Goal: Information Seeking & Learning: Learn about a topic

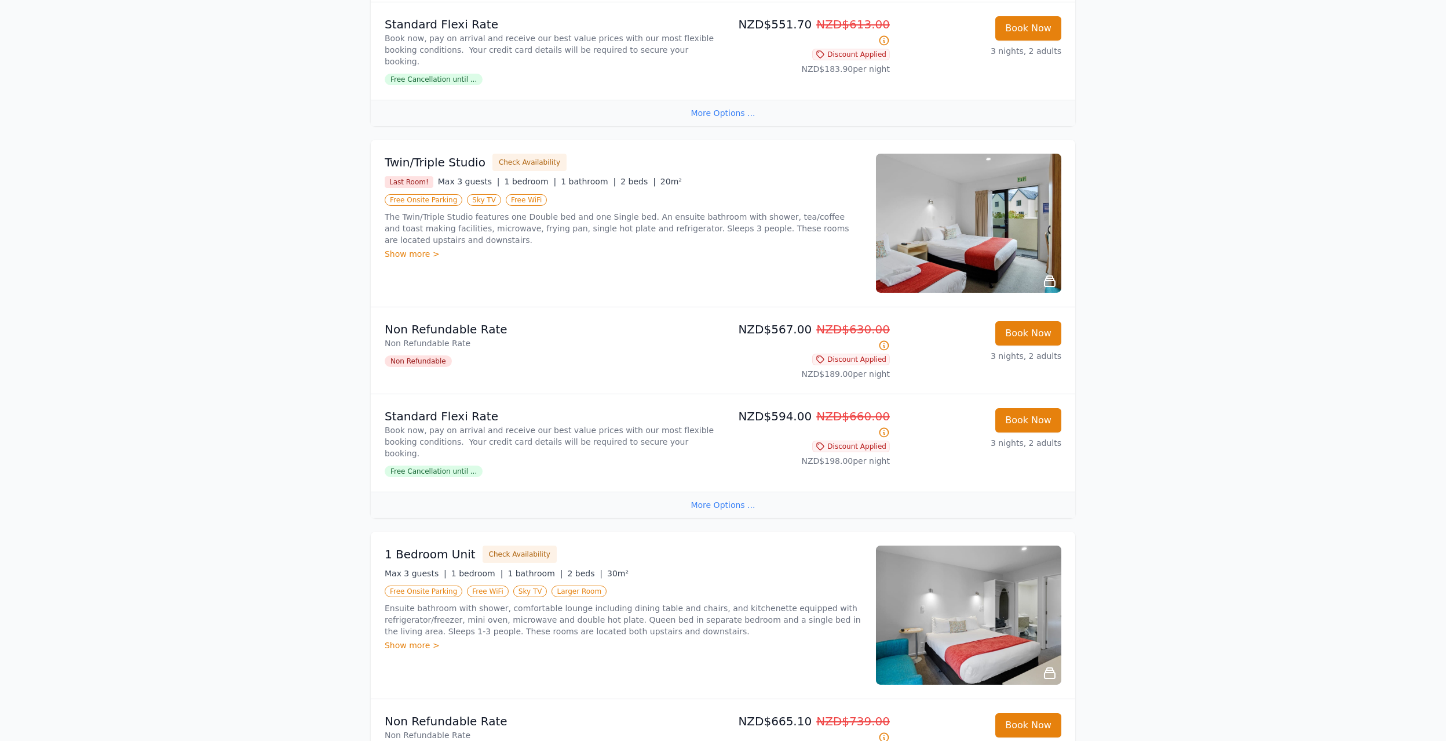
scroll to position [869, 0]
click at [986, 212] on img at bounding box center [968, 222] width 185 height 139
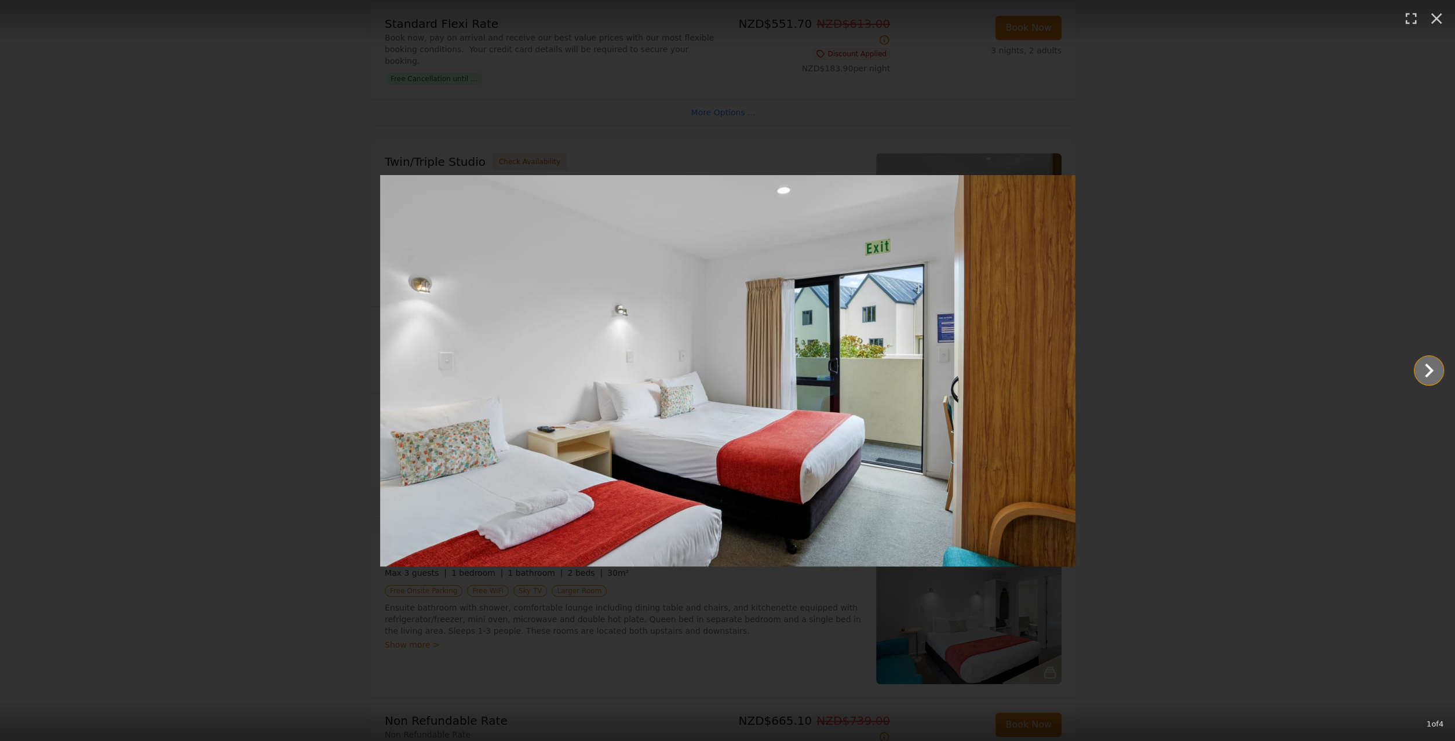
click at [1425, 369] on icon "Show slide 2 of 4" at bounding box center [1429, 370] width 28 height 28
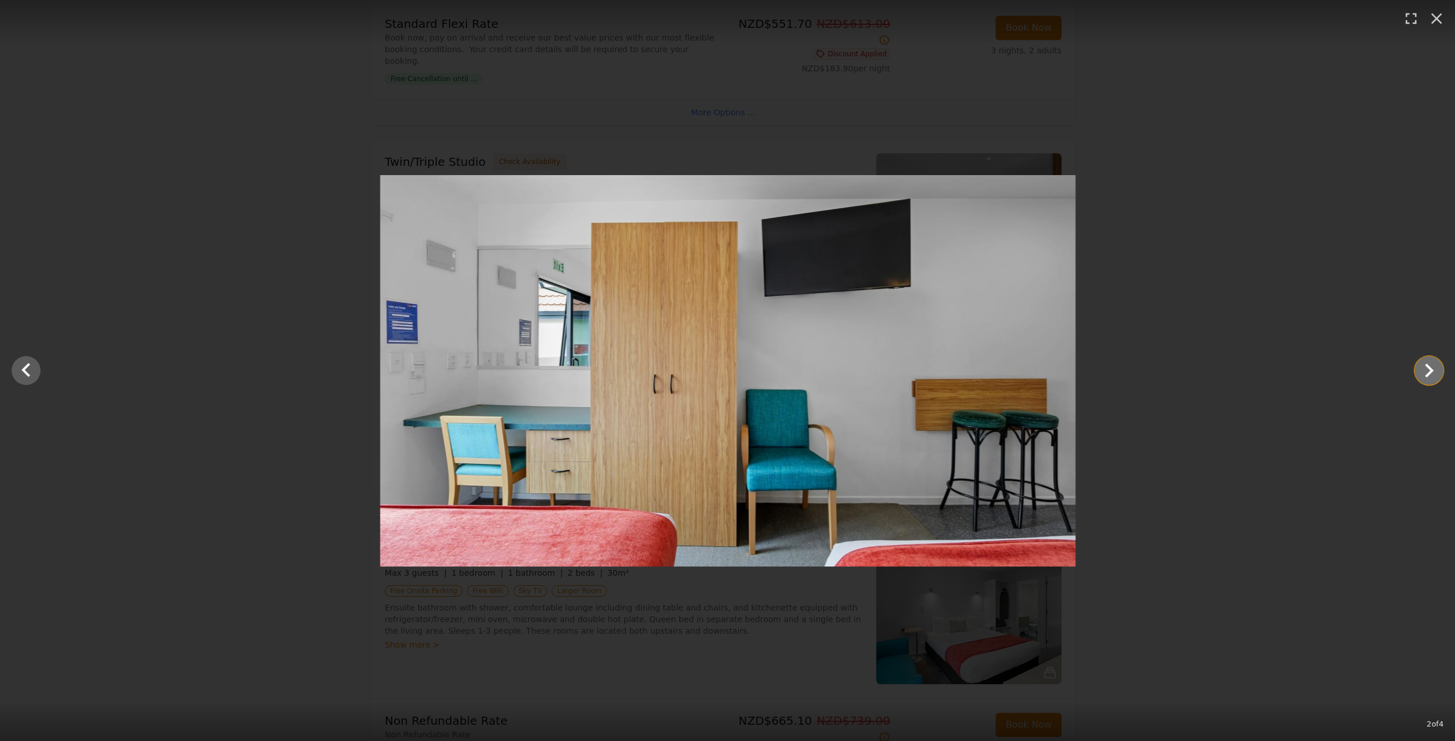
click at [1425, 369] on icon "Show slide 3 of 4" at bounding box center [1429, 370] width 28 height 28
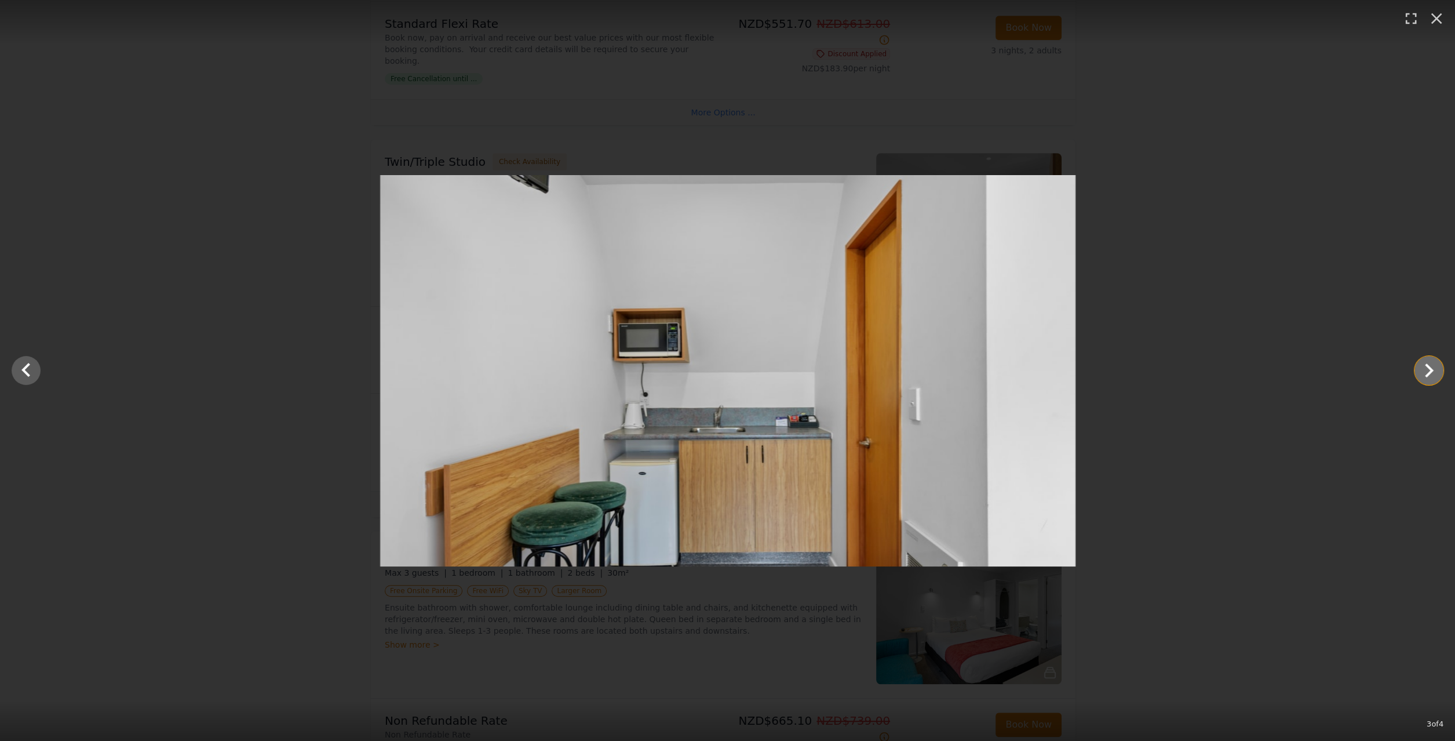
click at [1425, 369] on icon "Show slide 4 of 4" at bounding box center [1429, 370] width 28 height 28
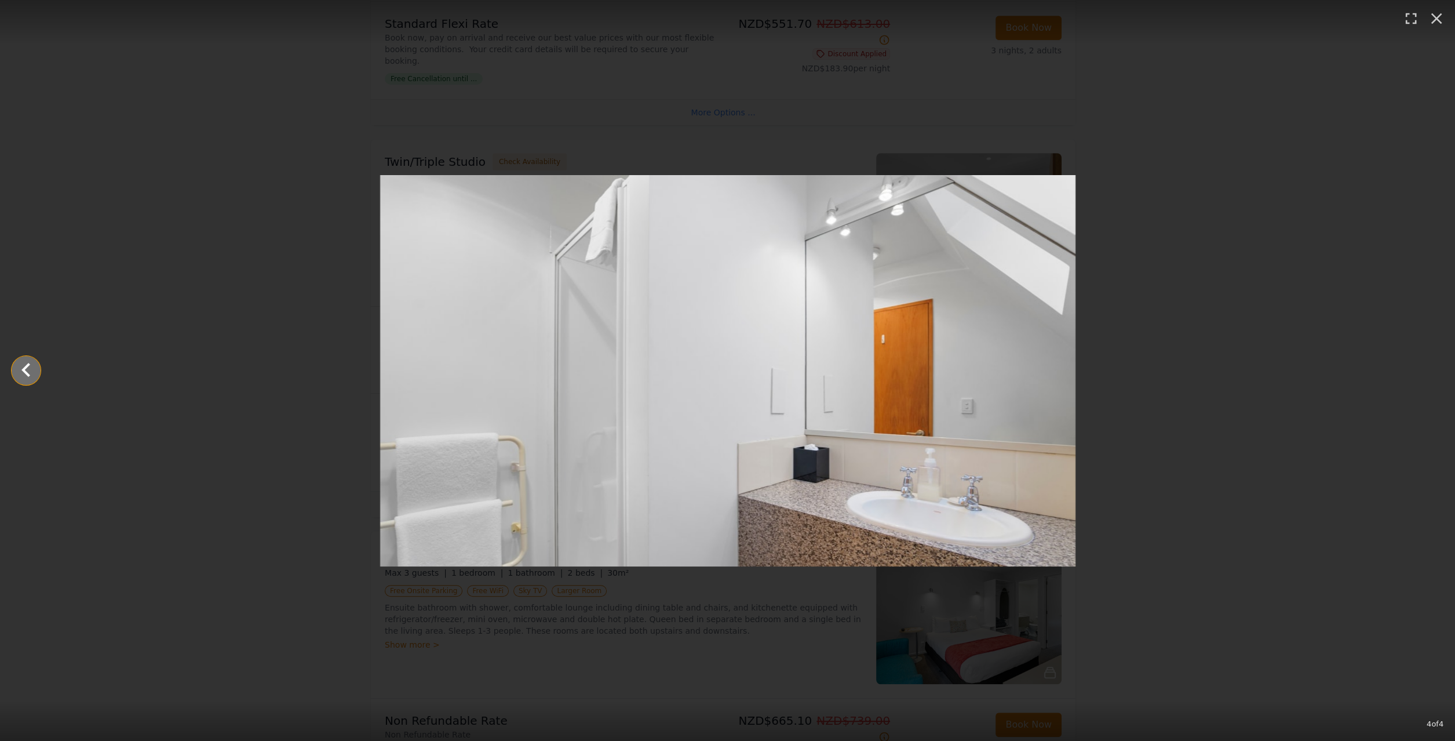
click at [30, 371] on icon "Show slide 3 of 4" at bounding box center [26, 370] width 28 height 28
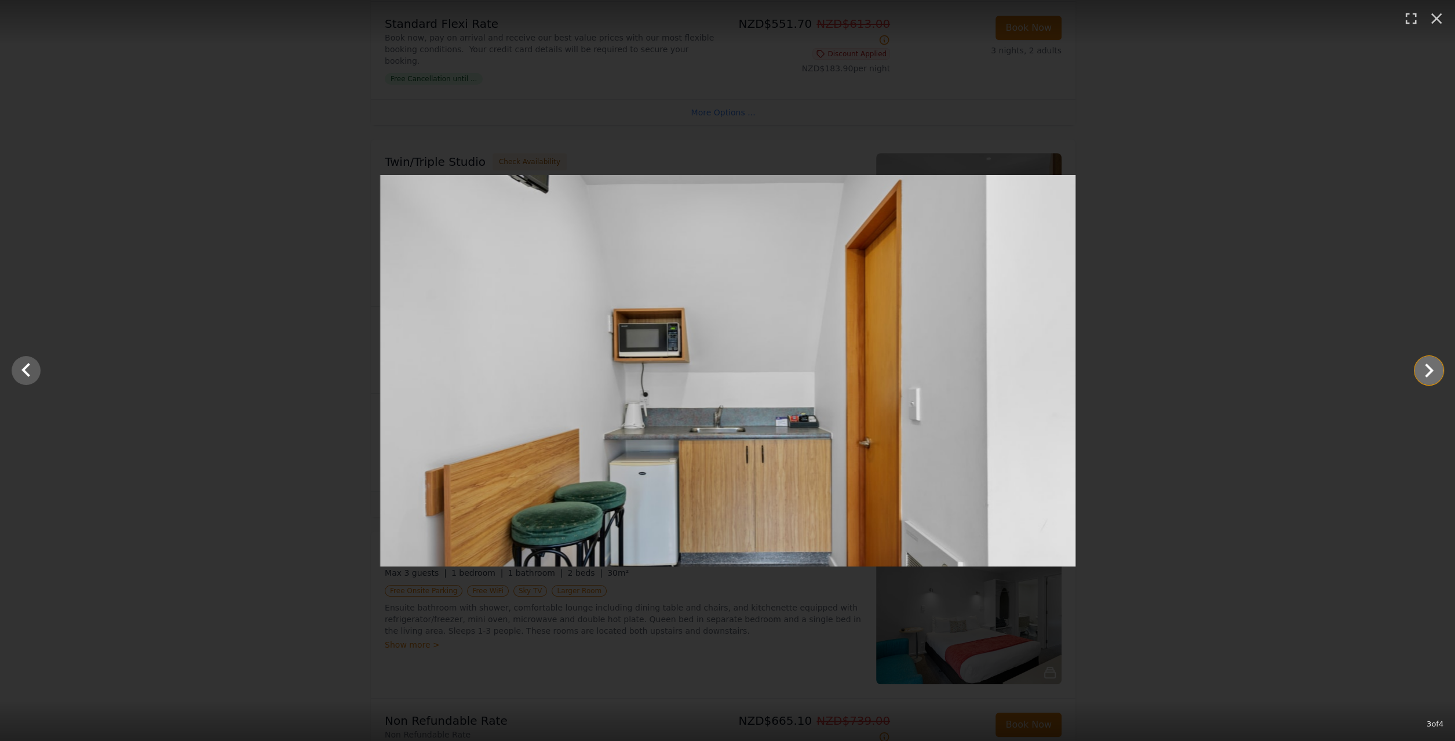
click at [1423, 372] on icon "Show slide 4 of 4" at bounding box center [1429, 370] width 28 height 28
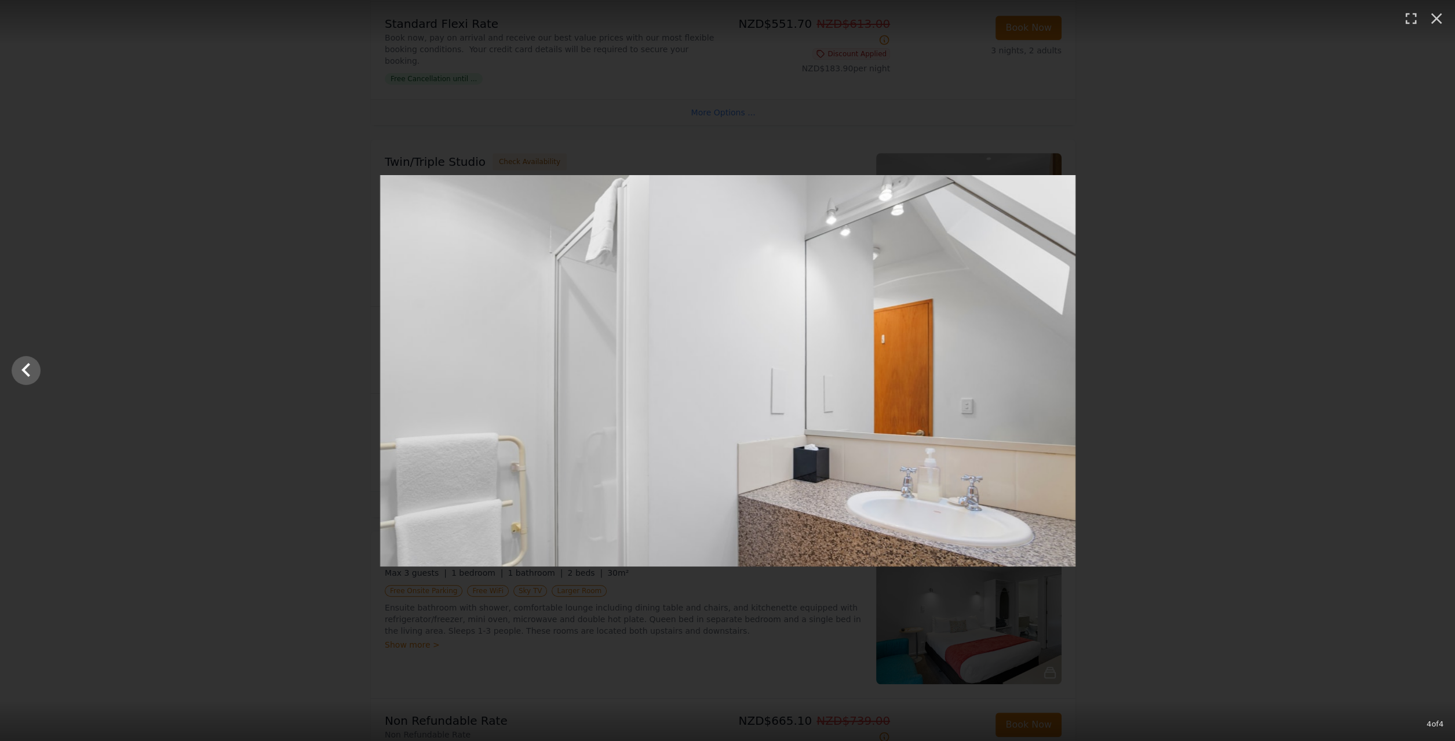
click at [1423, 372] on div at bounding box center [727, 370] width 1455 height 391
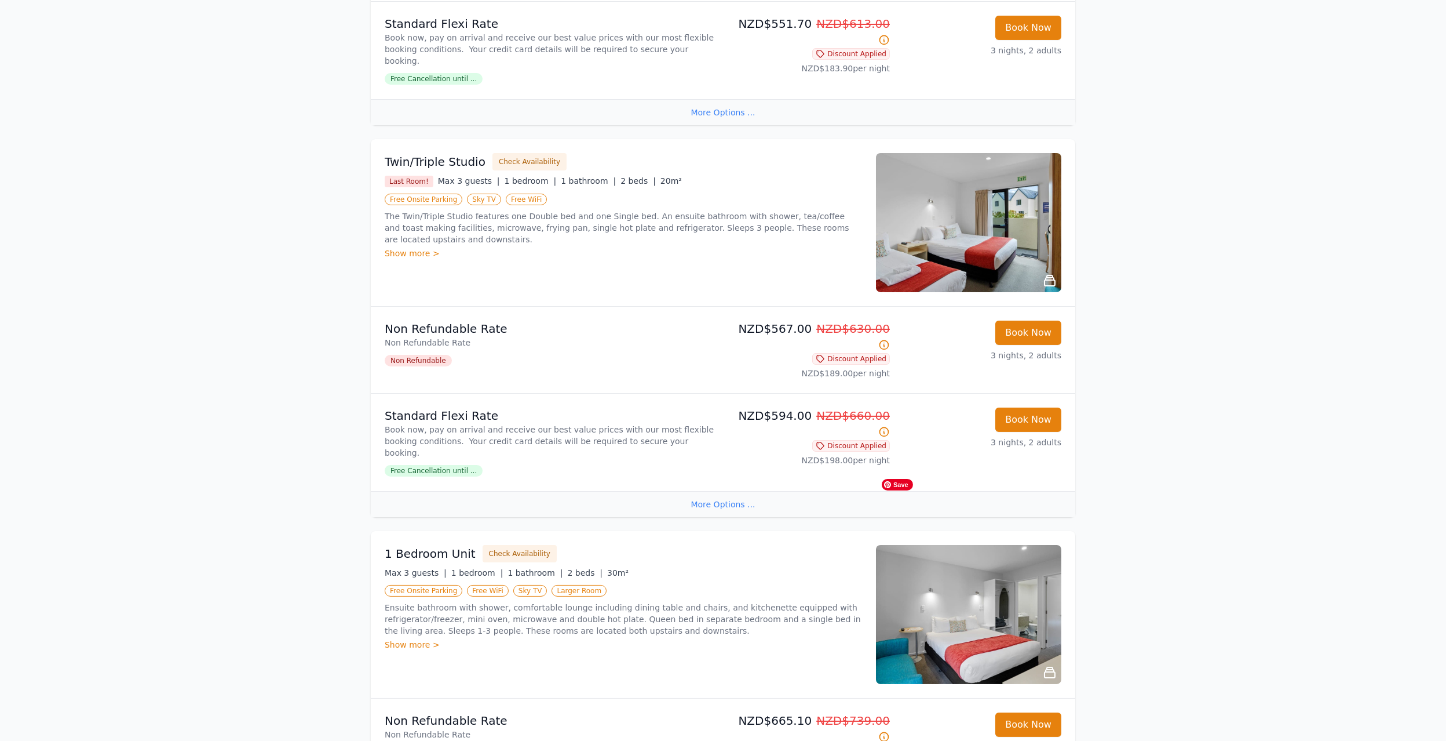
click at [954, 573] on img at bounding box center [968, 614] width 185 height 139
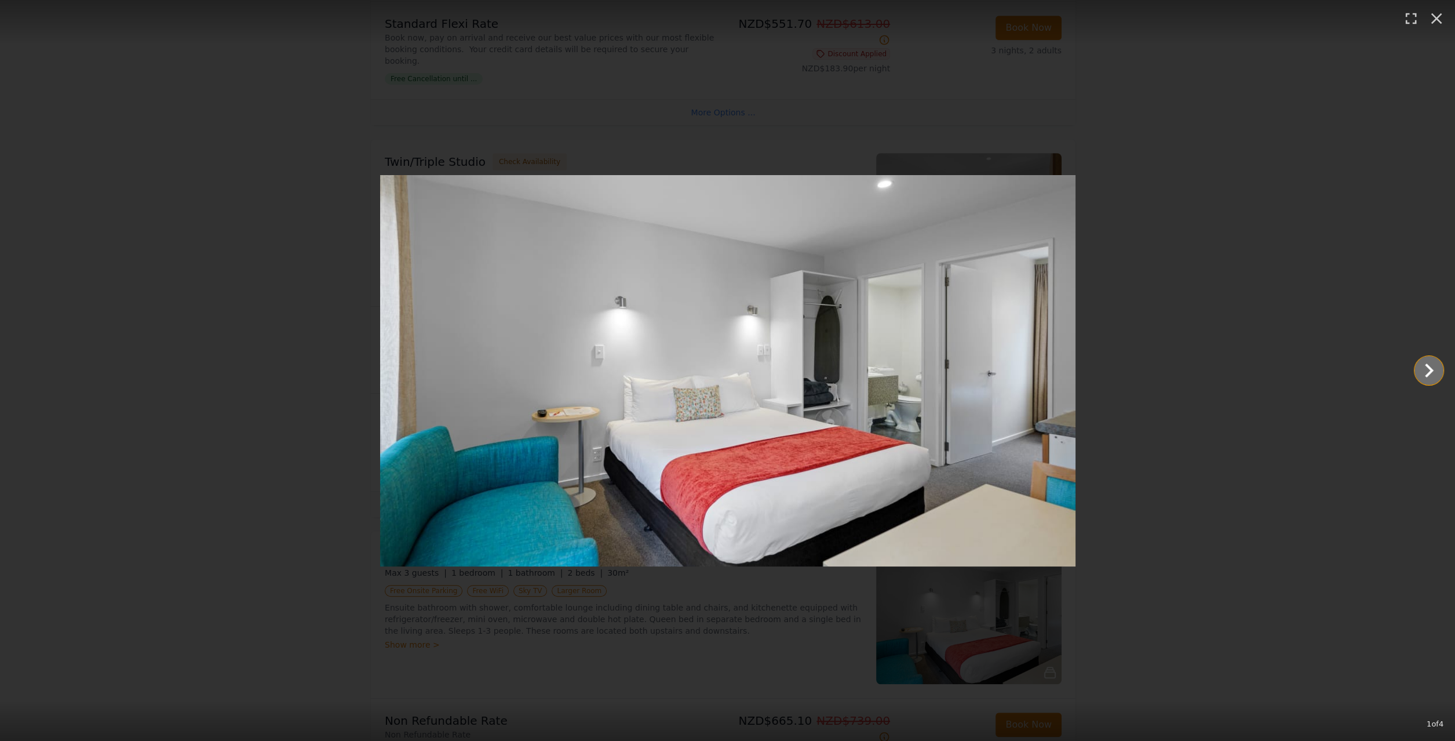
click at [1424, 370] on icon "Show slide 2 of 4" at bounding box center [1429, 370] width 28 height 28
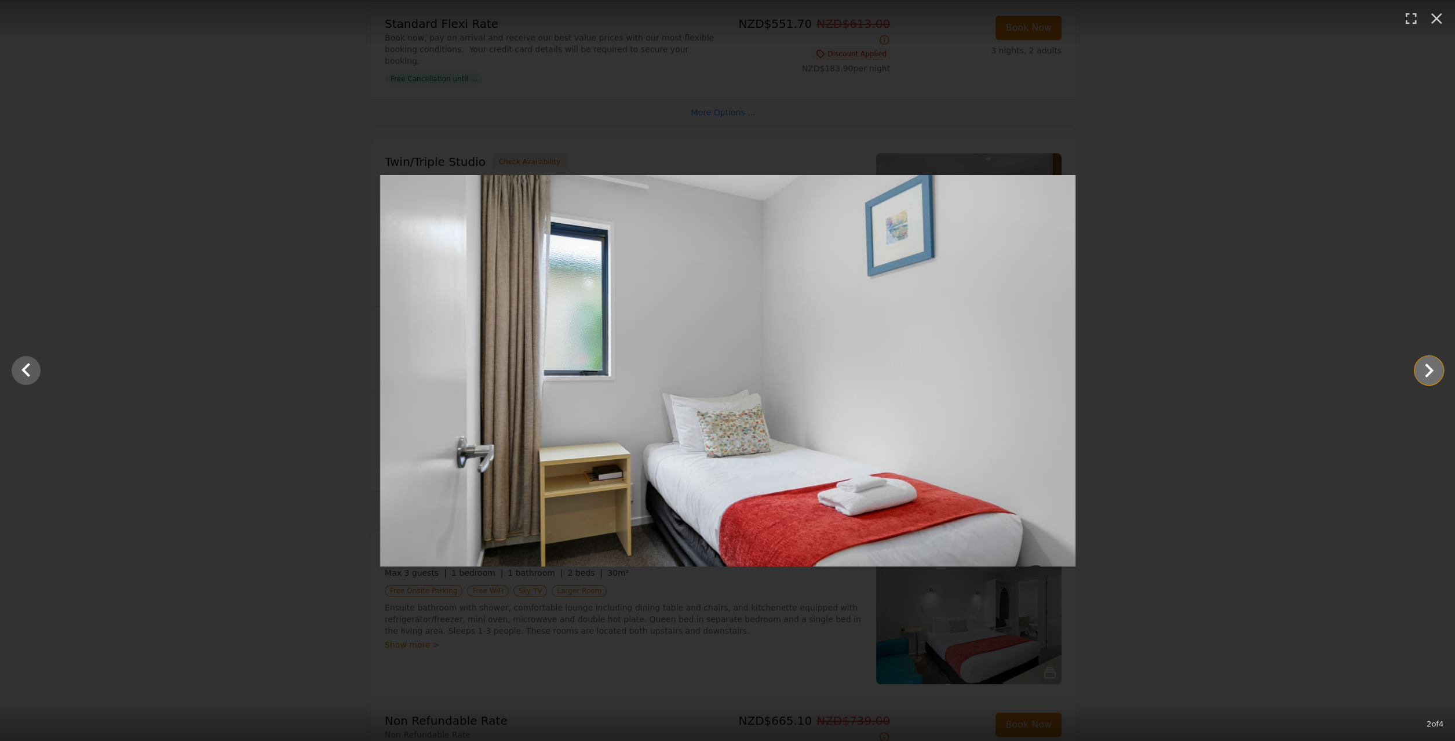
click at [1424, 373] on icon "Show slide 3 of 4" at bounding box center [1429, 370] width 28 height 28
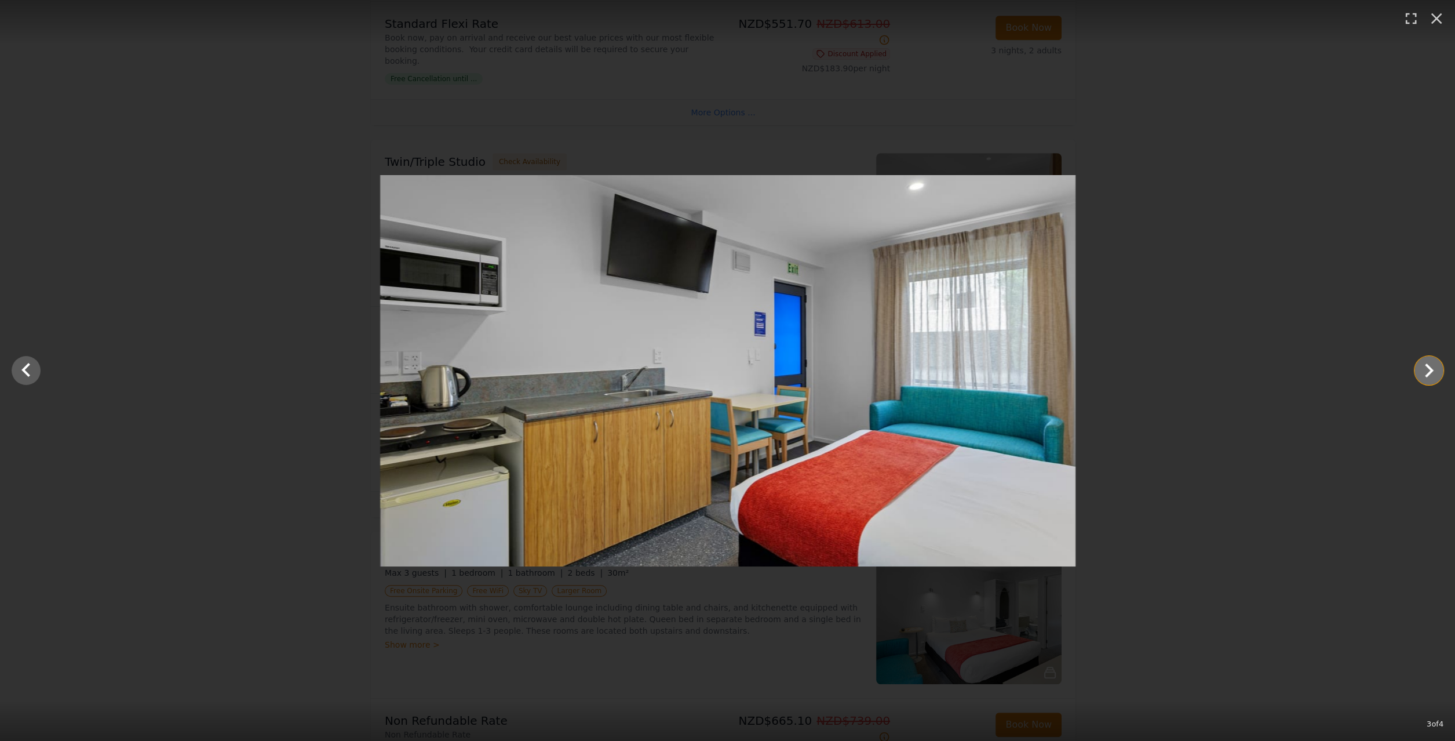
click at [1423, 373] on icon "Show slide 4 of 4" at bounding box center [1429, 370] width 28 height 28
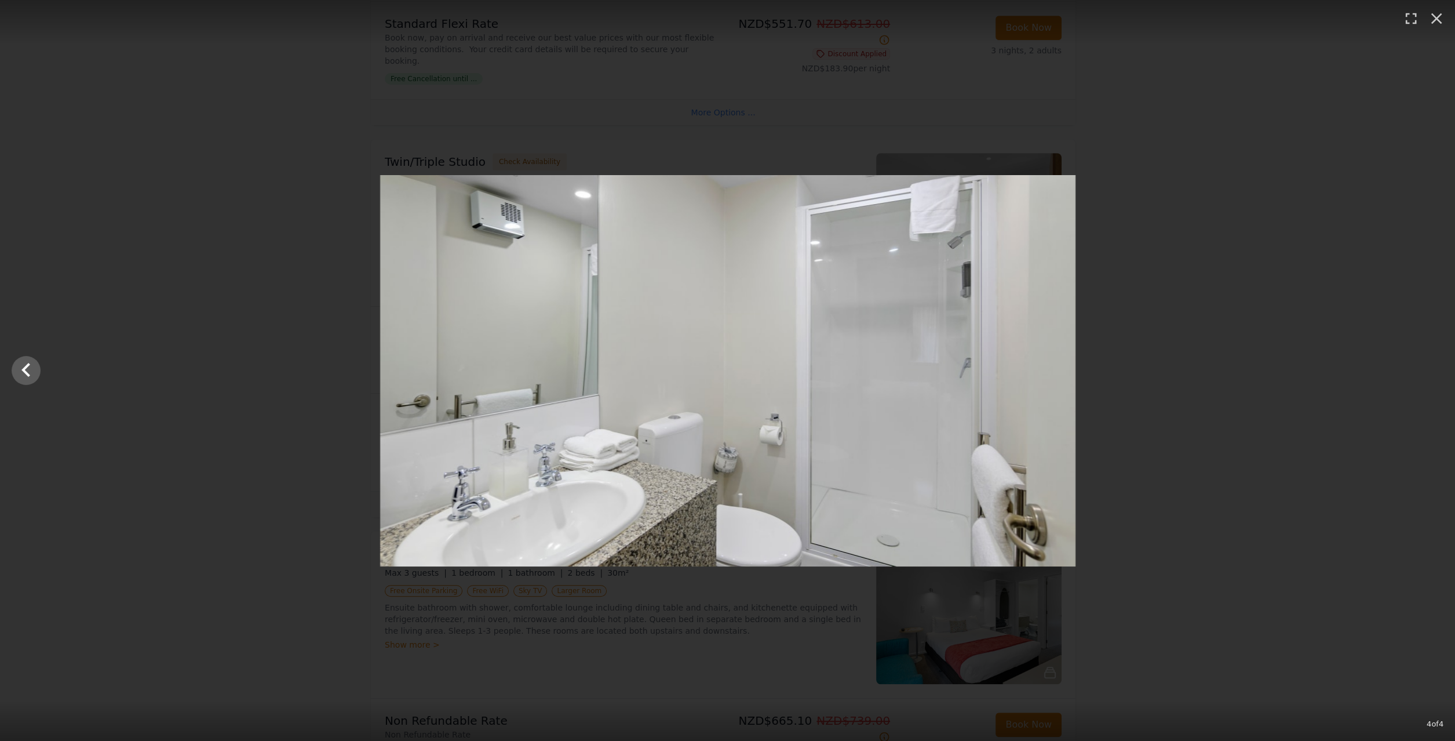
click at [1423, 373] on div at bounding box center [727, 370] width 1455 height 391
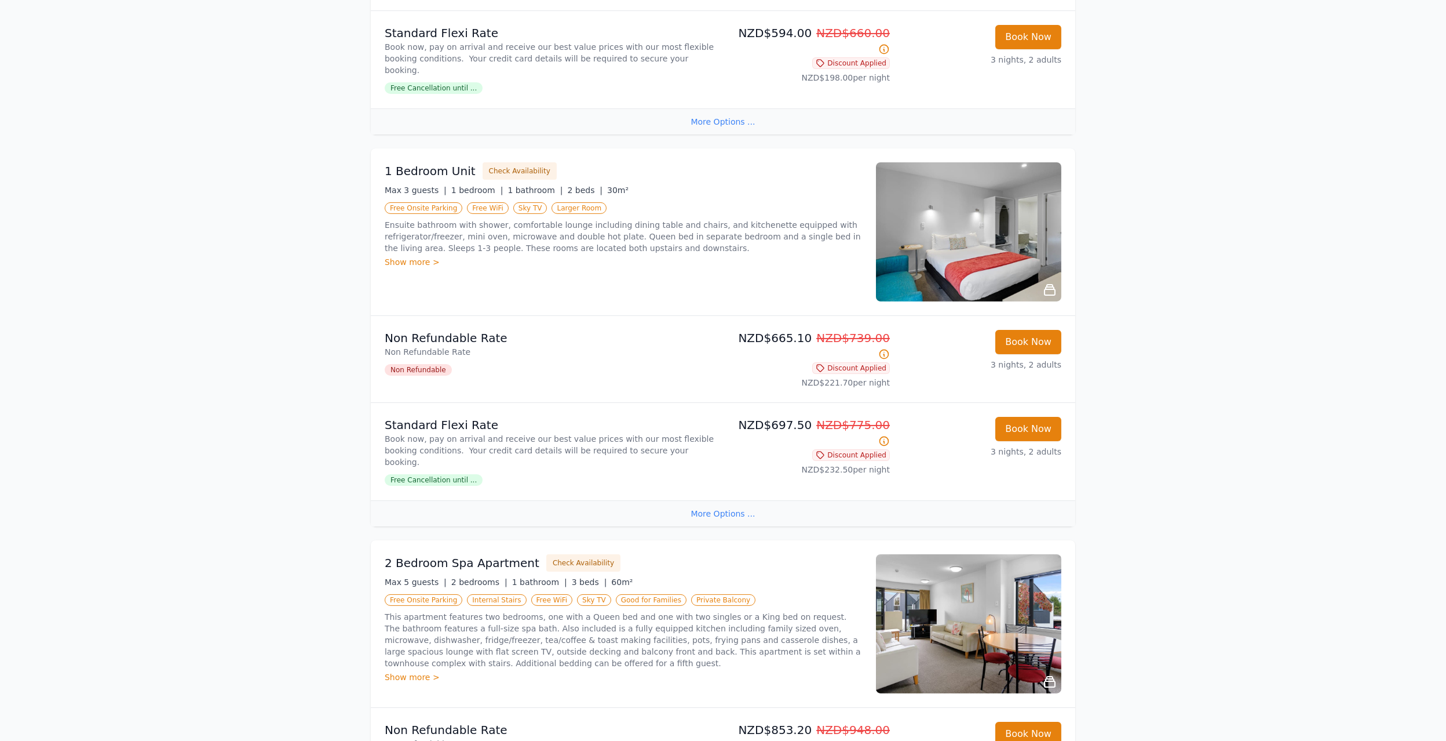
scroll to position [1333, 0]
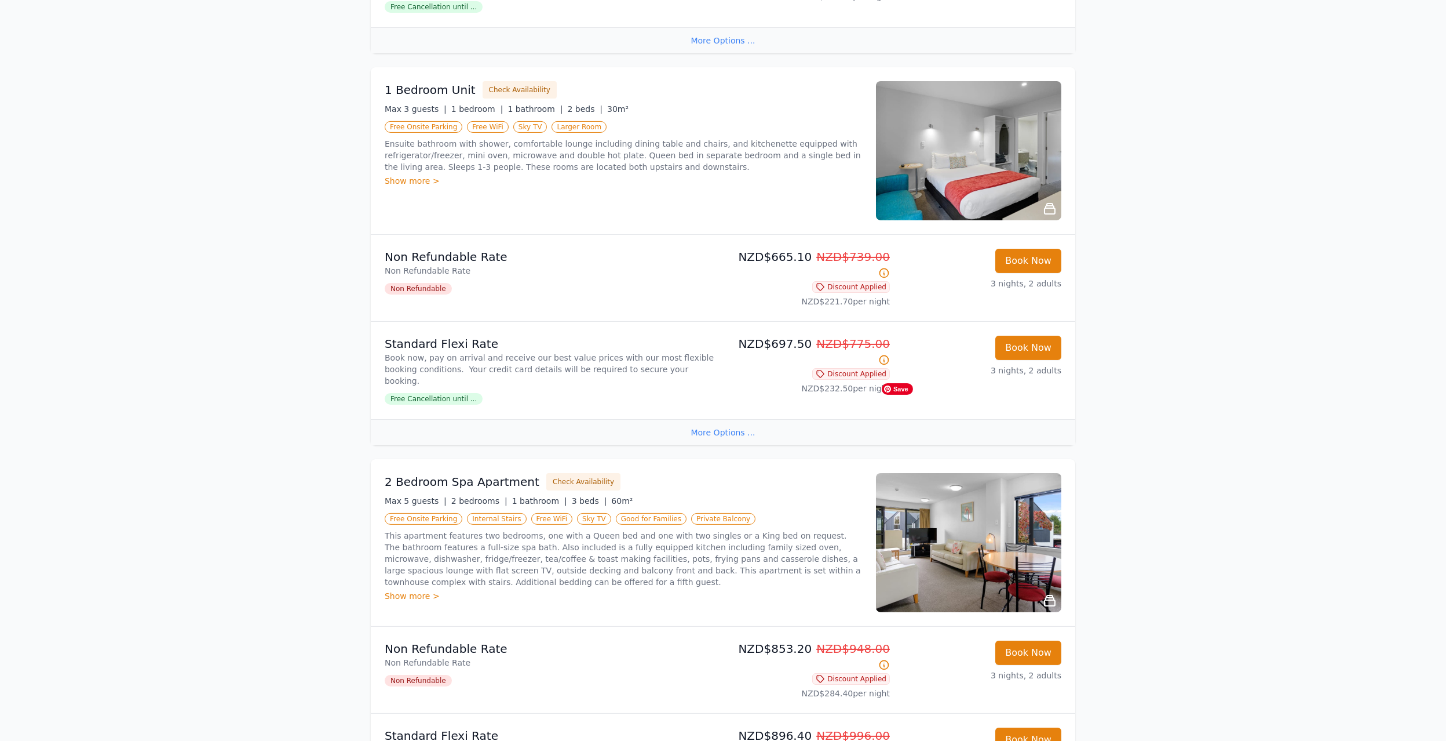
click at [939, 473] on img at bounding box center [968, 542] width 185 height 139
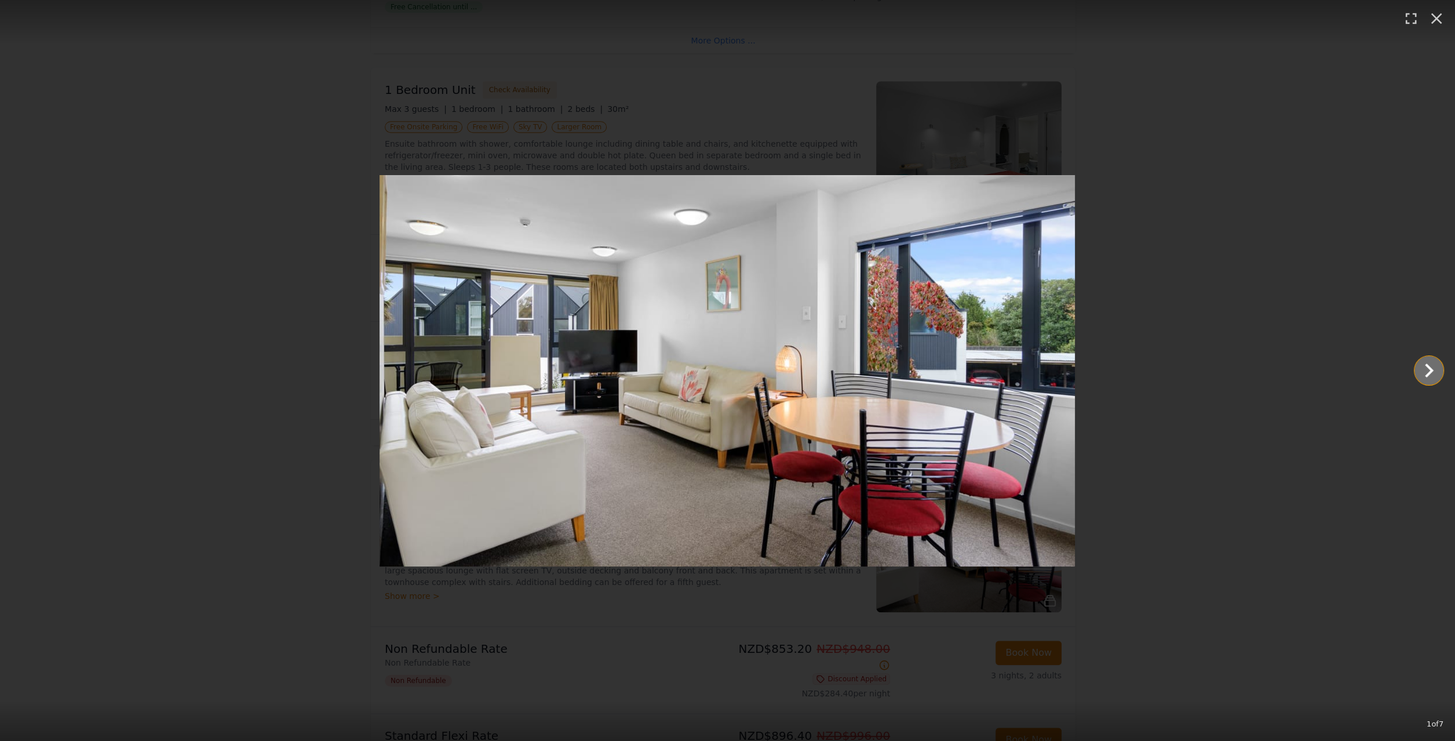
click at [1423, 369] on icon "Show slide 2 of 7" at bounding box center [1429, 370] width 28 height 28
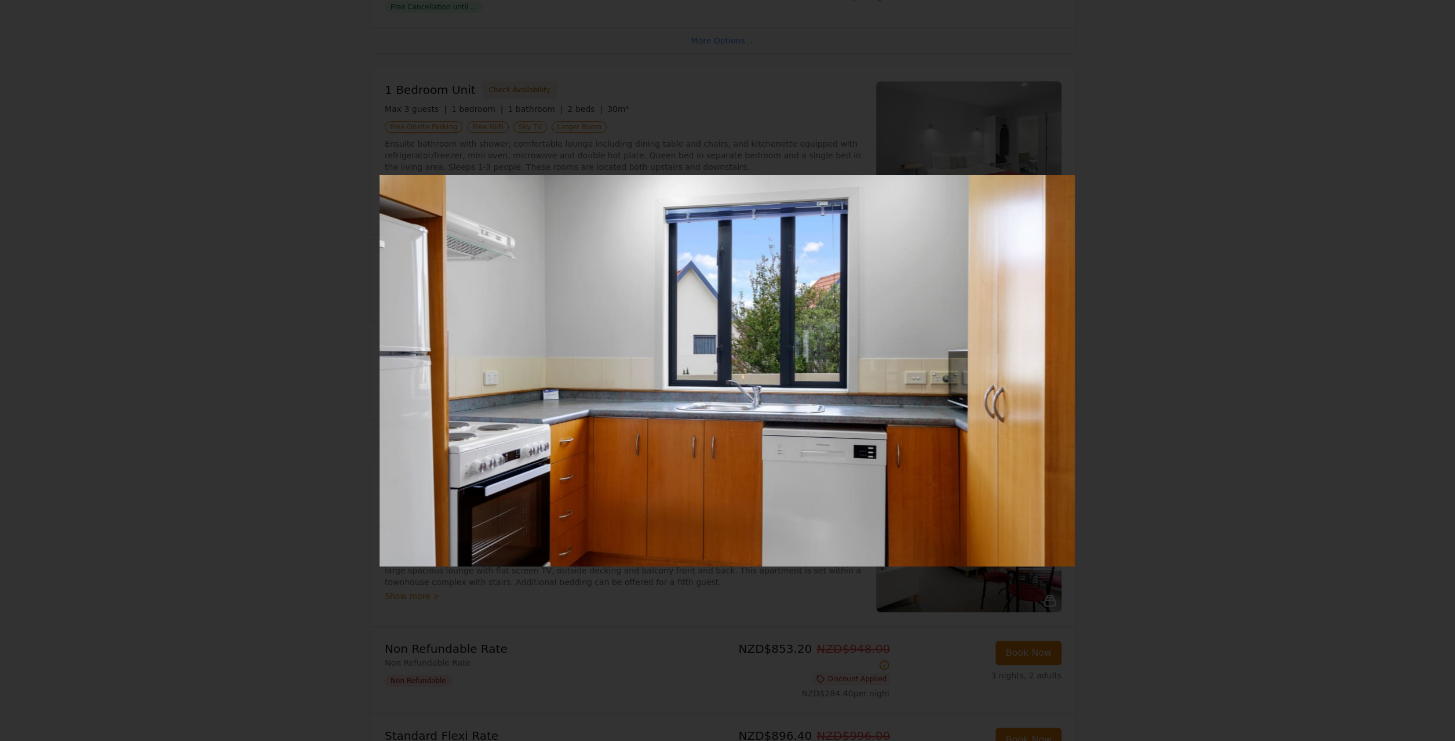
click at [1423, 369] on icon "Show slide 3 of 7" at bounding box center [1429, 370] width 28 height 28
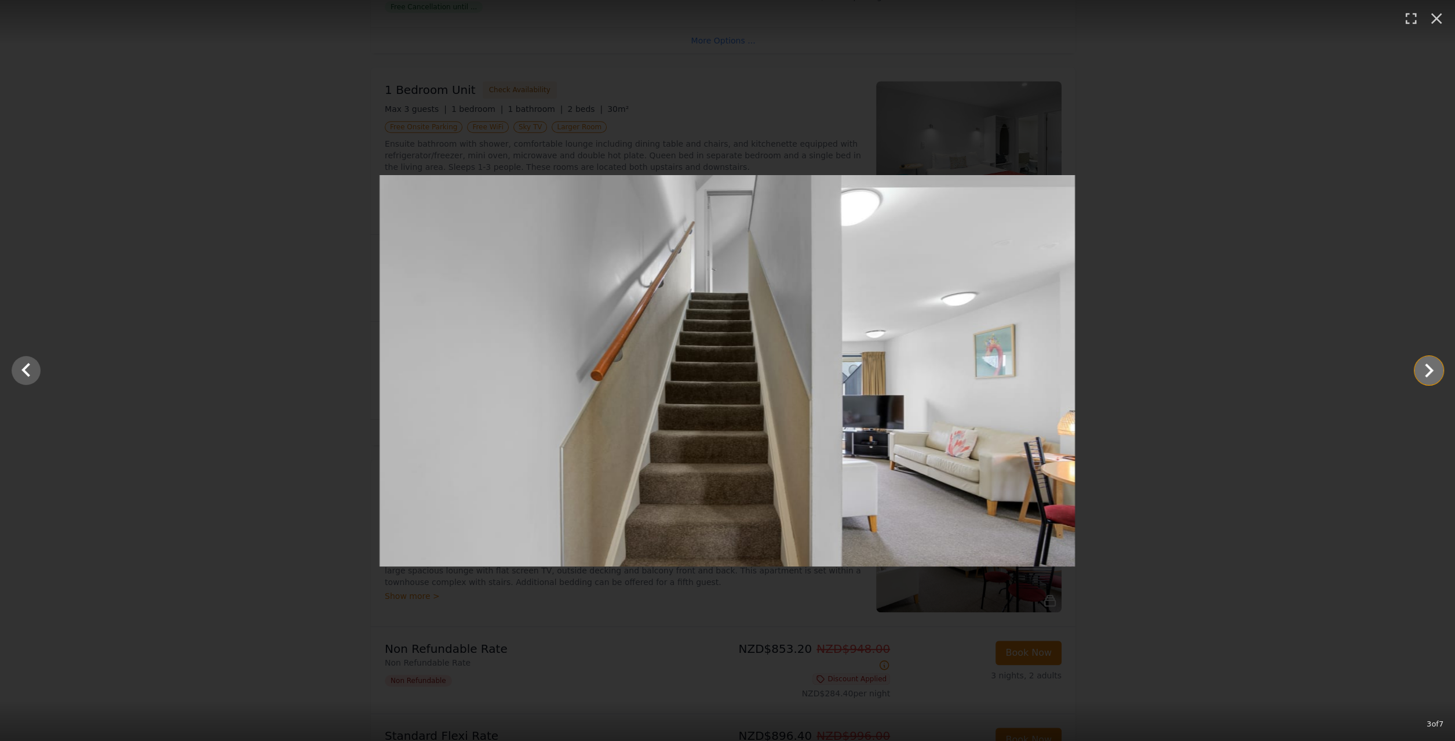
click at [1423, 369] on icon "Show slide 4 of 7" at bounding box center [1429, 370] width 28 height 28
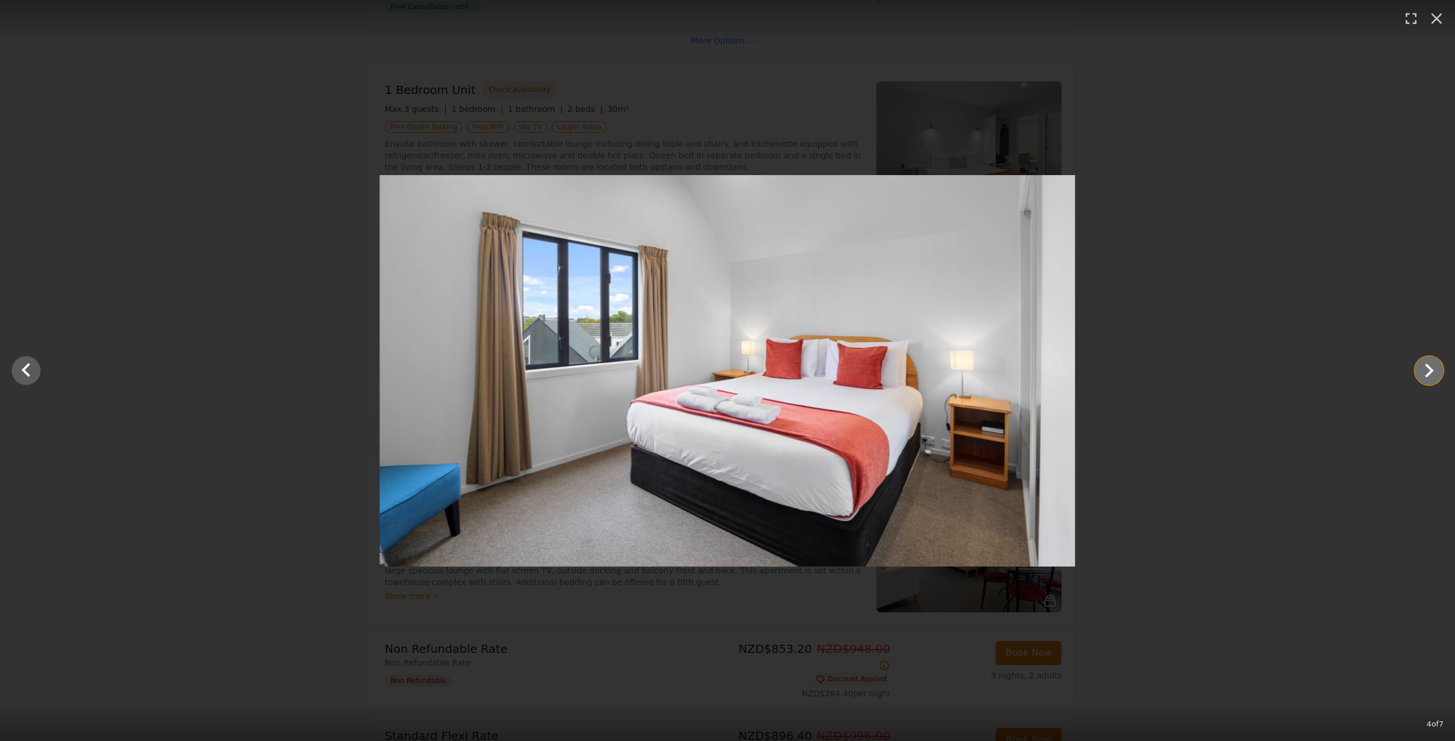
click at [1423, 369] on icon "Show slide 5 of 7" at bounding box center [1429, 370] width 28 height 28
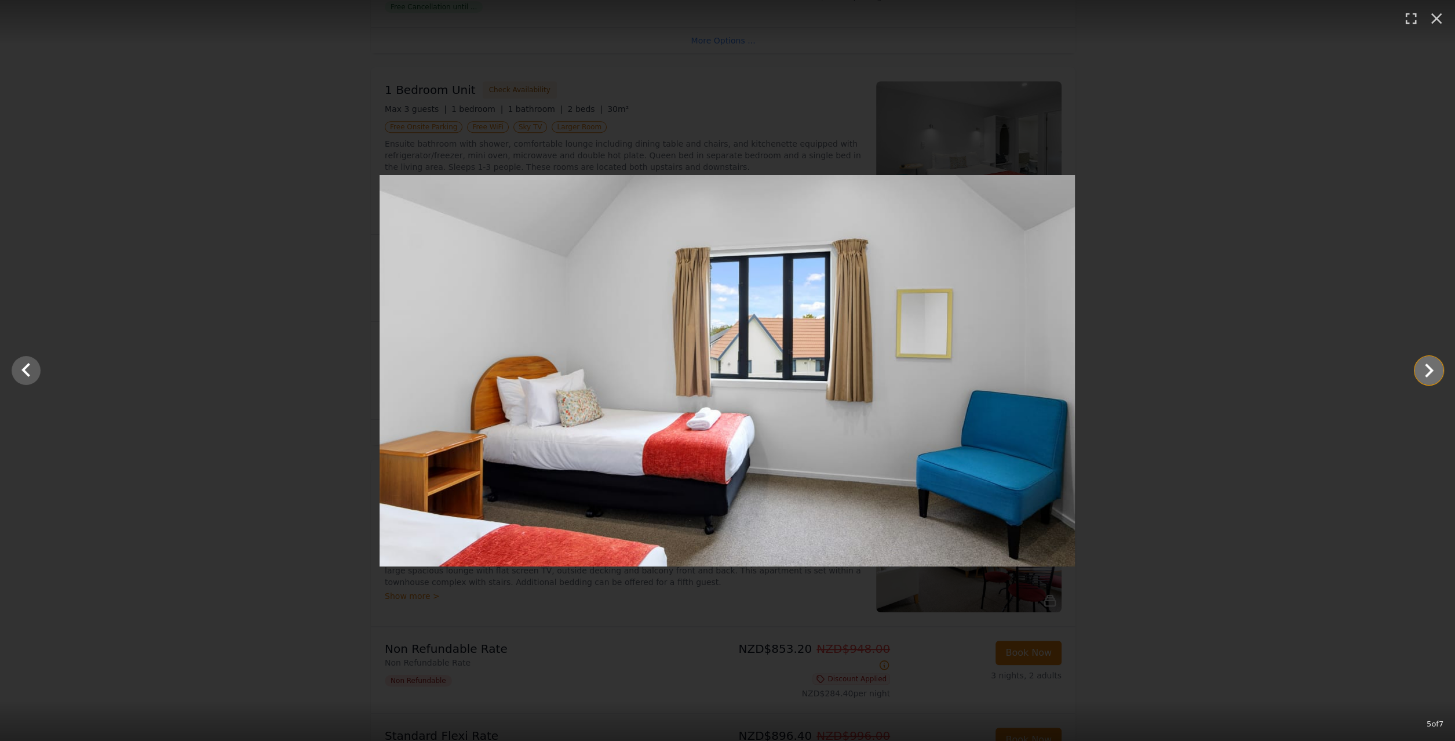
click at [1423, 369] on icon "Show slide 6 of 7" at bounding box center [1429, 370] width 28 height 28
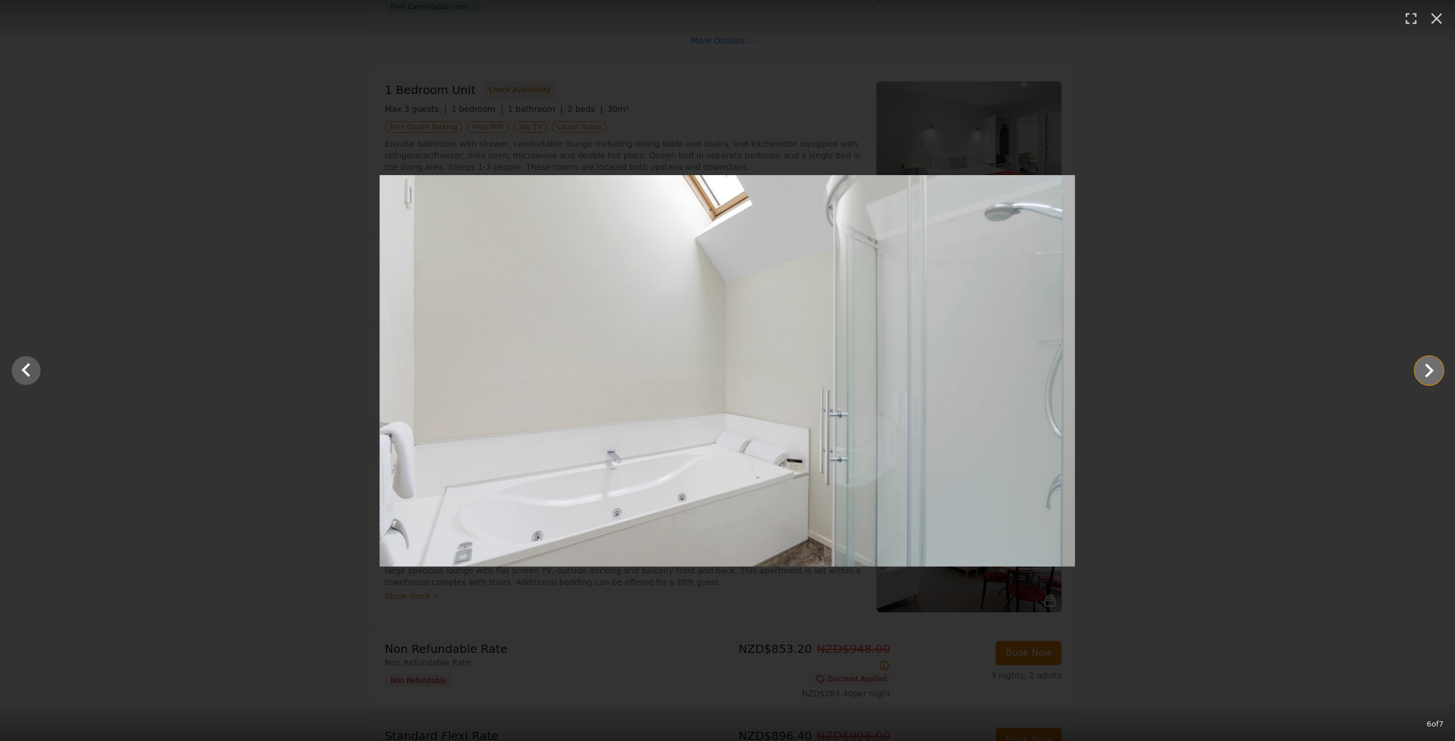
click at [1423, 369] on icon "Show slide 7 of 7" at bounding box center [1429, 370] width 28 height 28
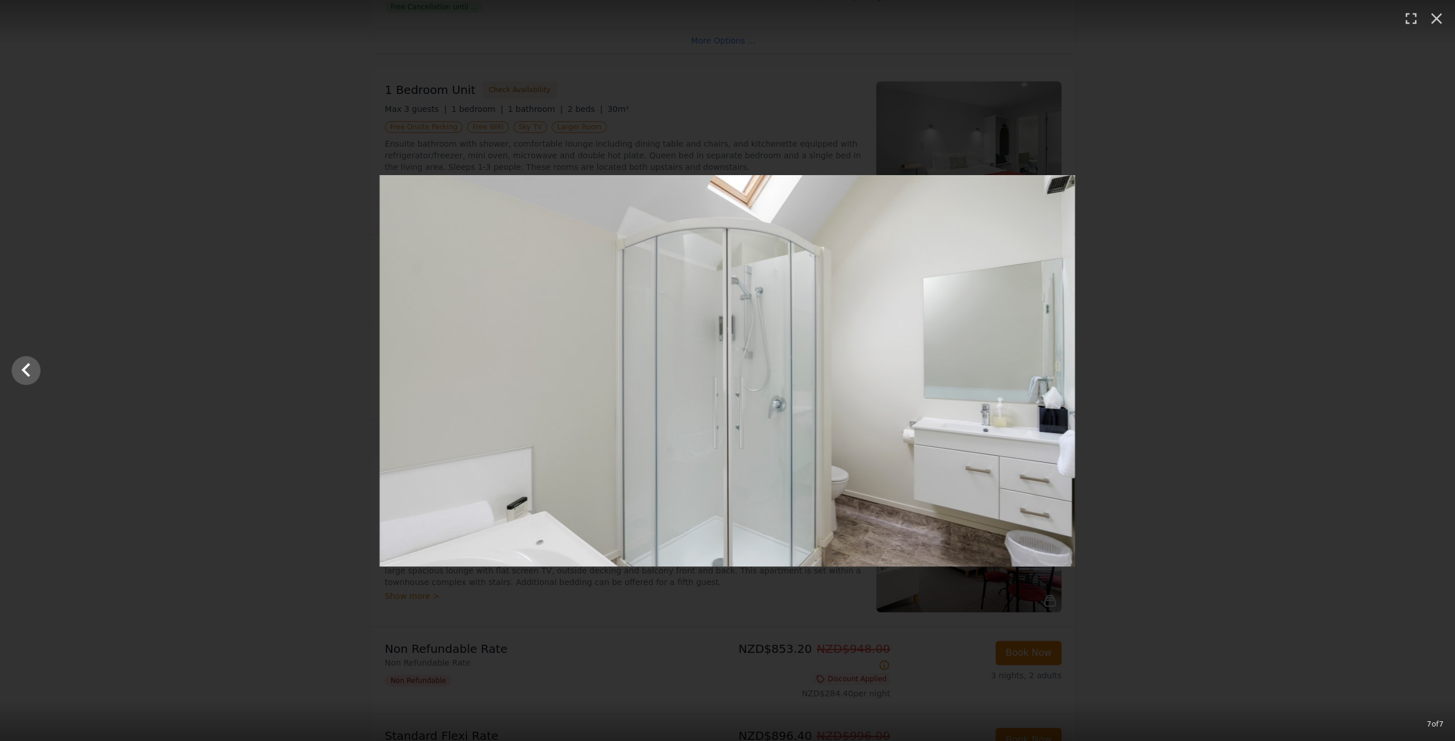
click at [1423, 369] on div at bounding box center [727, 370] width 1455 height 391
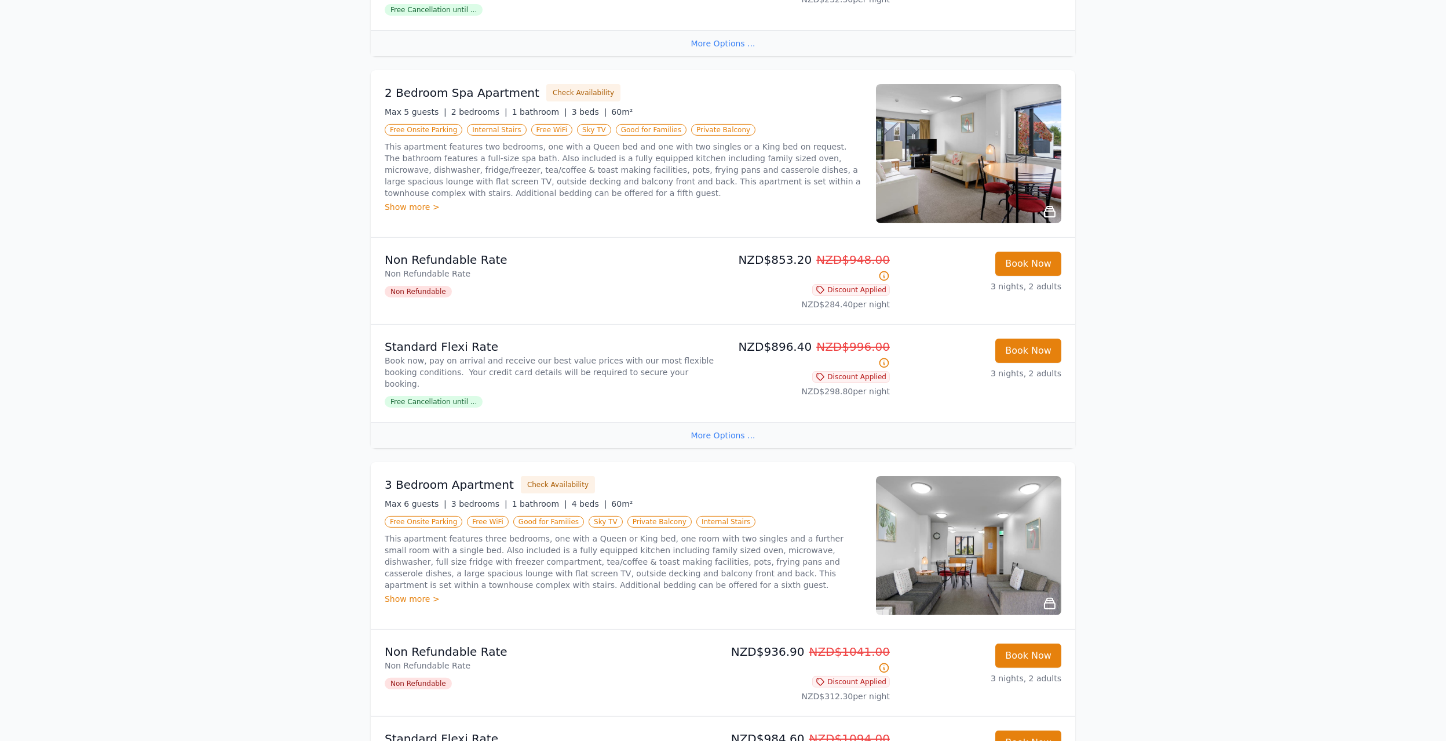
scroll to position [1837, 0]
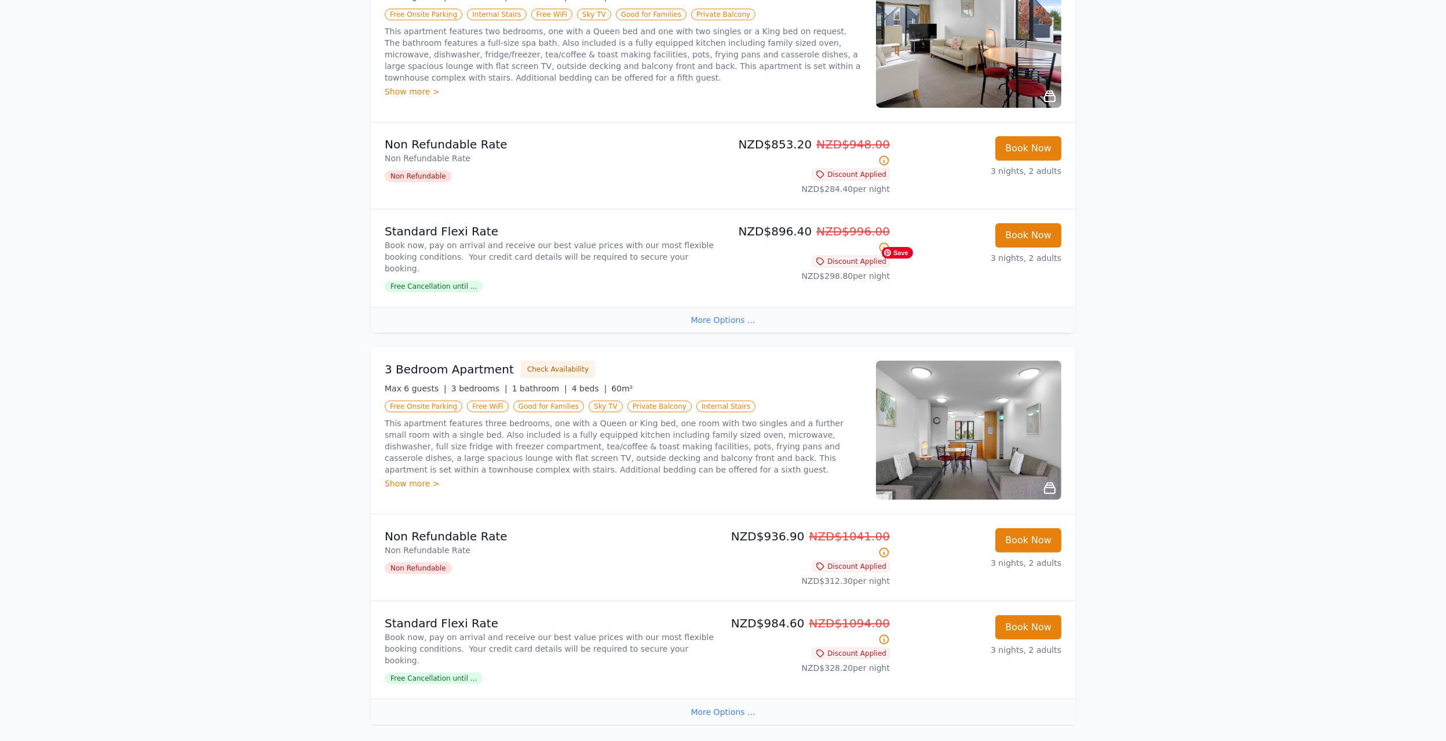
click at [982, 360] on img at bounding box center [968, 429] width 185 height 139
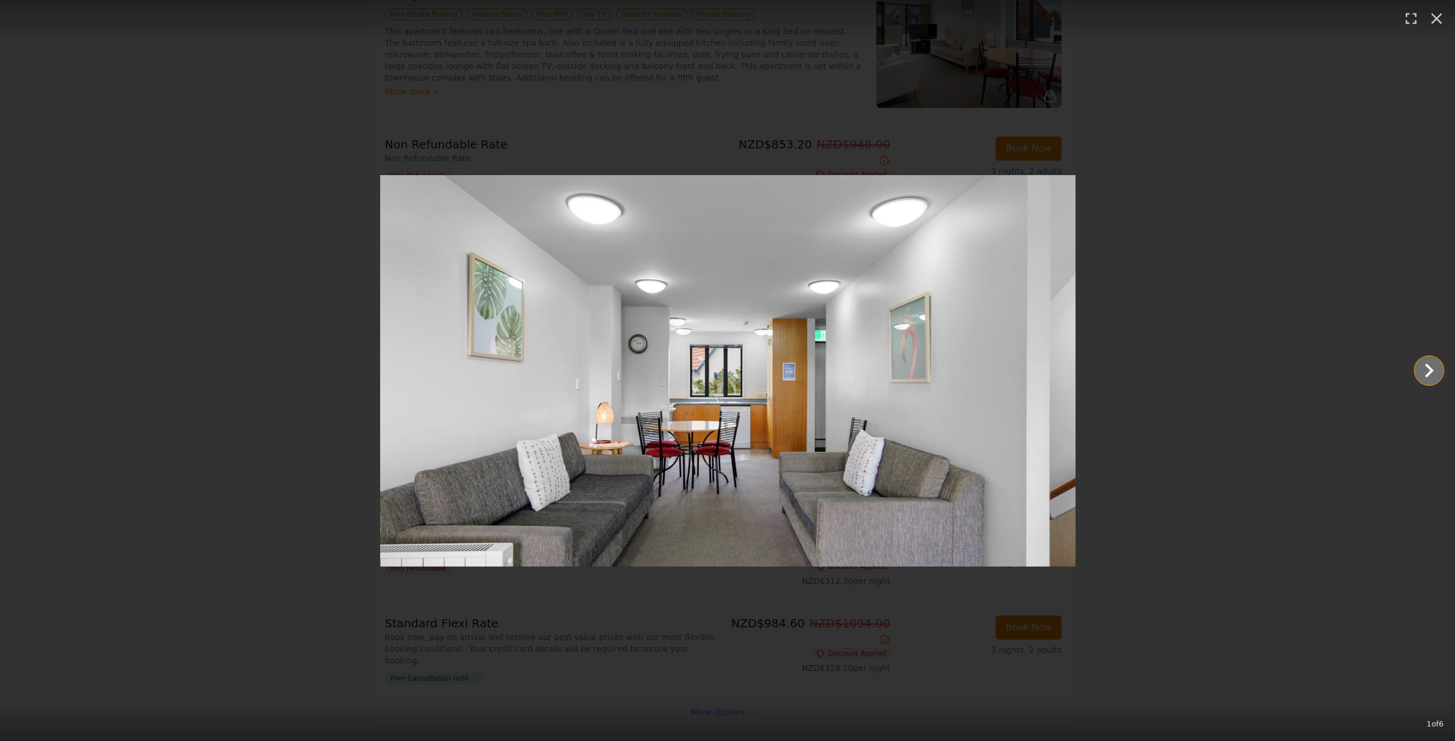
click at [1421, 368] on icon "Show slide 2 of 6" at bounding box center [1429, 370] width 28 height 28
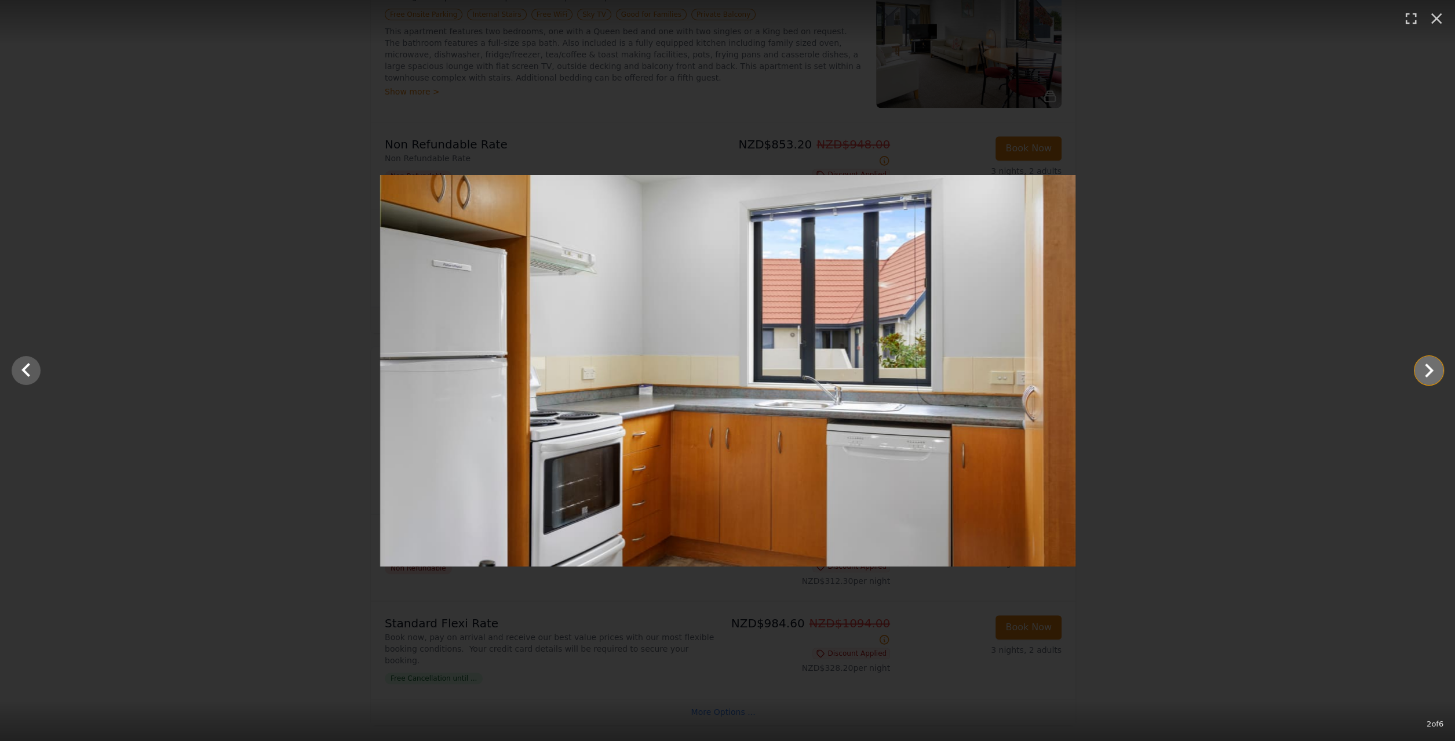
click at [1420, 370] on icon "Show slide 3 of 6" at bounding box center [1429, 370] width 28 height 28
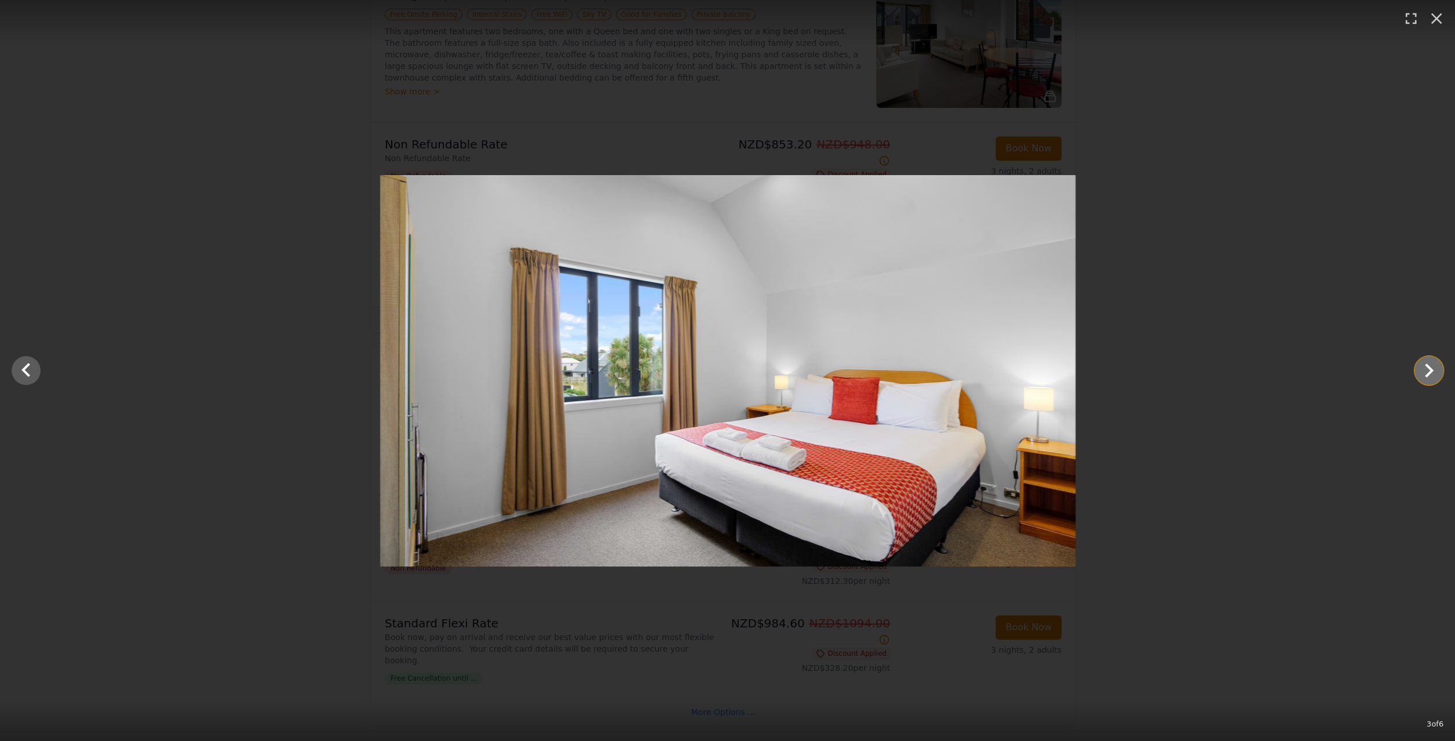
click at [1420, 370] on icon "Show slide 4 of 6" at bounding box center [1429, 370] width 28 height 28
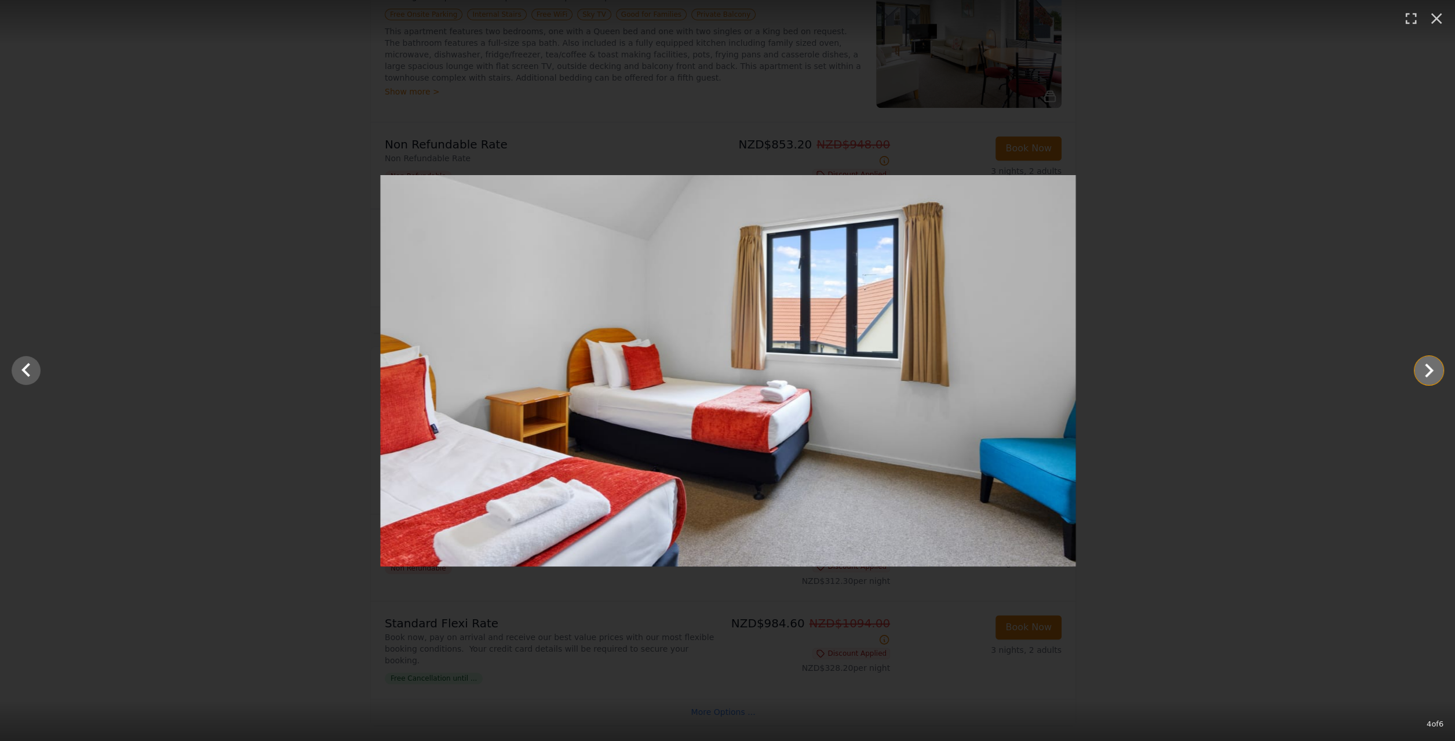
click at [1420, 370] on icon "Show slide 5 of 6" at bounding box center [1429, 370] width 28 height 28
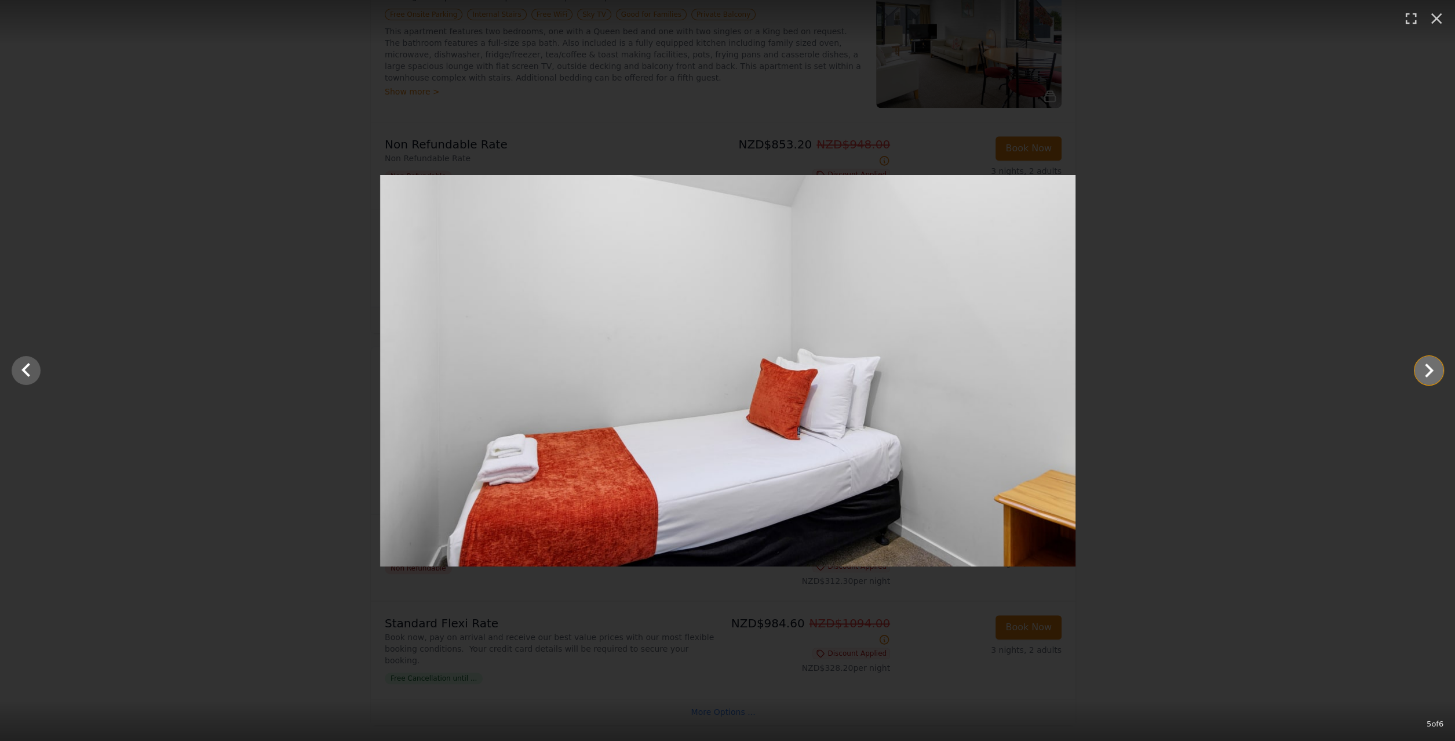
click at [1420, 370] on icon "Show slide 6 of 6" at bounding box center [1429, 370] width 28 height 28
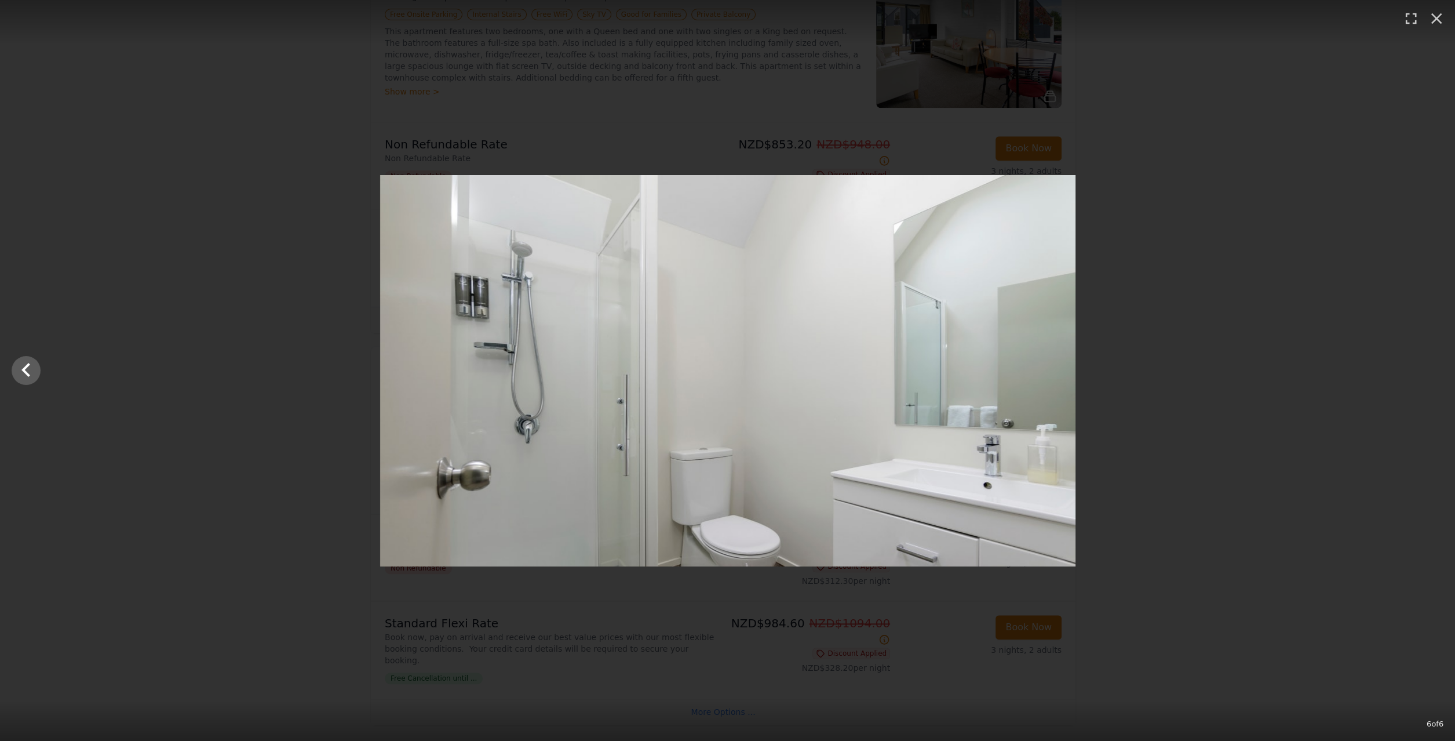
click at [1420, 370] on div at bounding box center [727, 370] width 1455 height 391
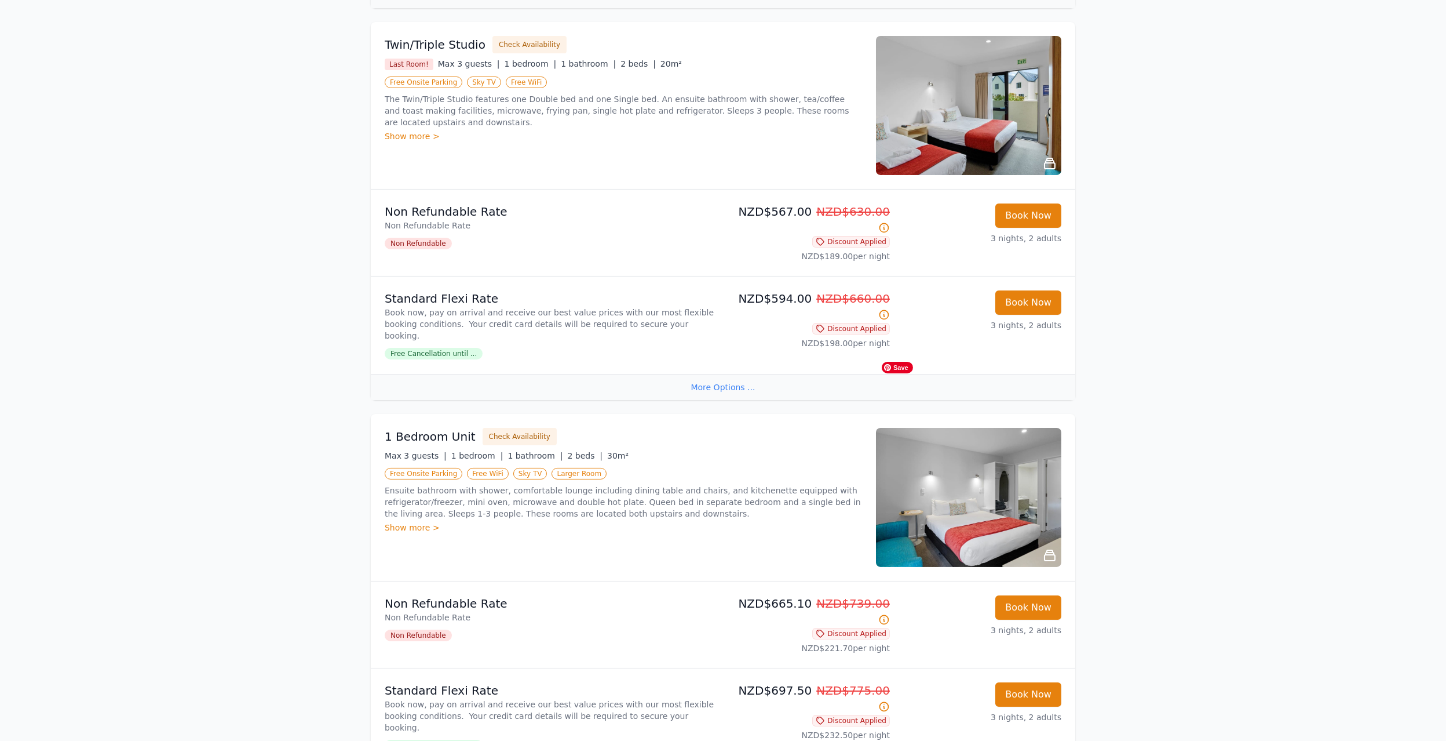
scroll to position [968, 0]
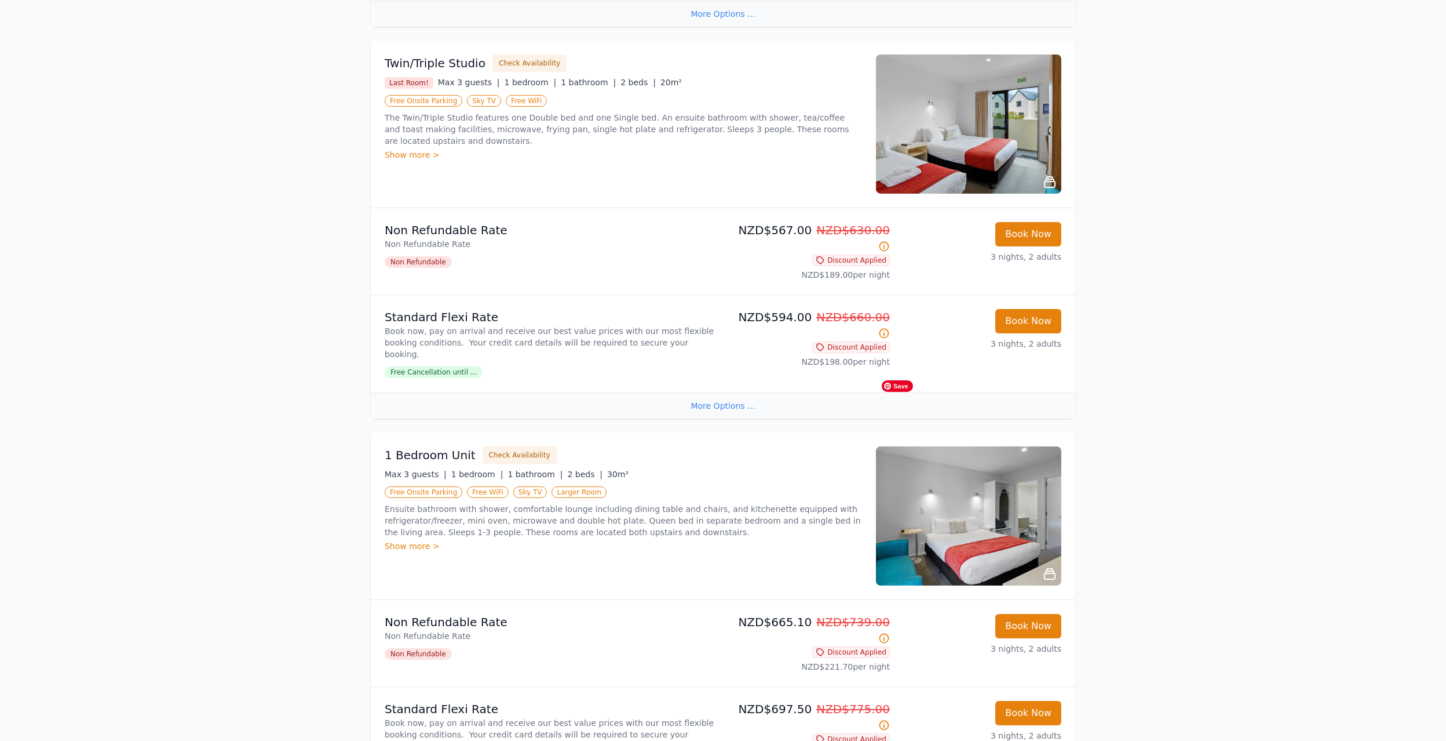
click at [1003, 446] on img at bounding box center [968, 515] width 185 height 139
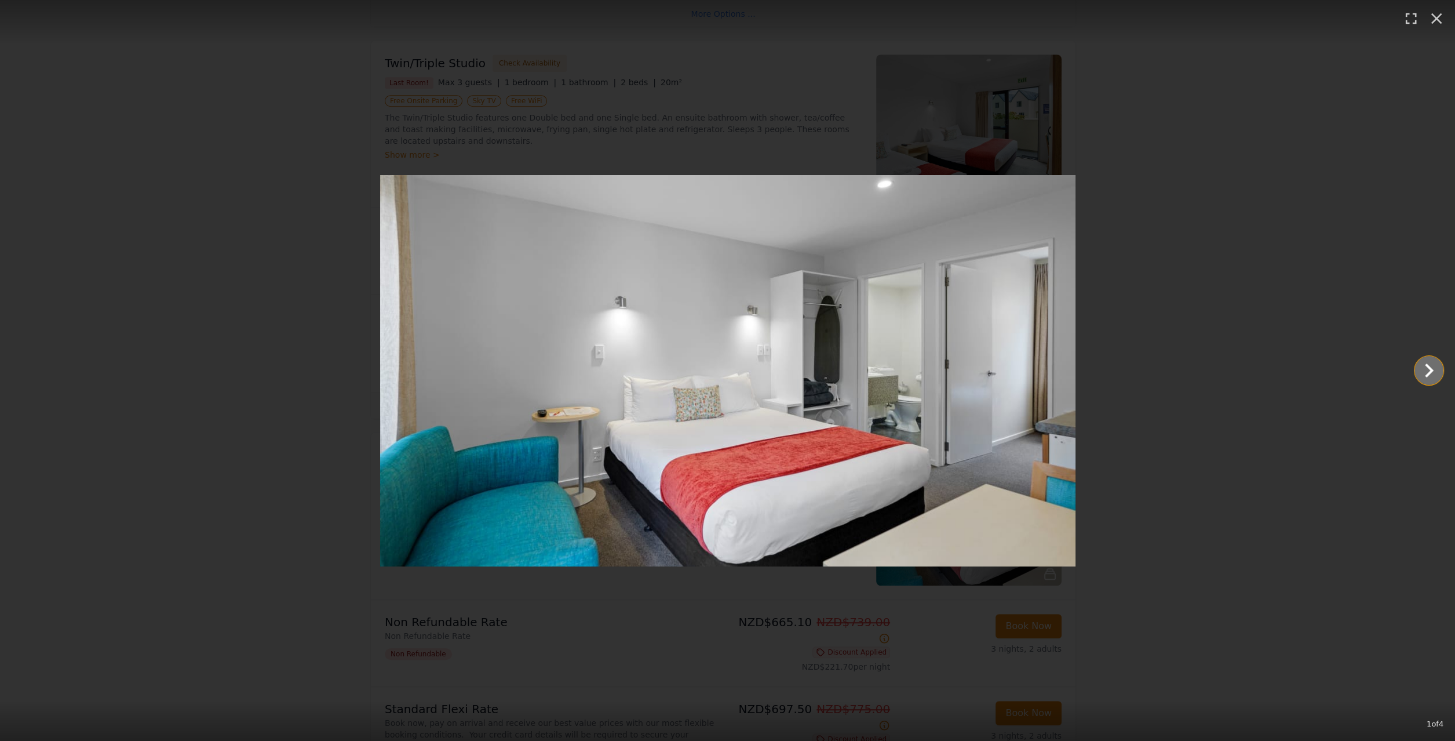
click at [1419, 365] on icon "Show slide 2 of 4" at bounding box center [1429, 370] width 28 height 28
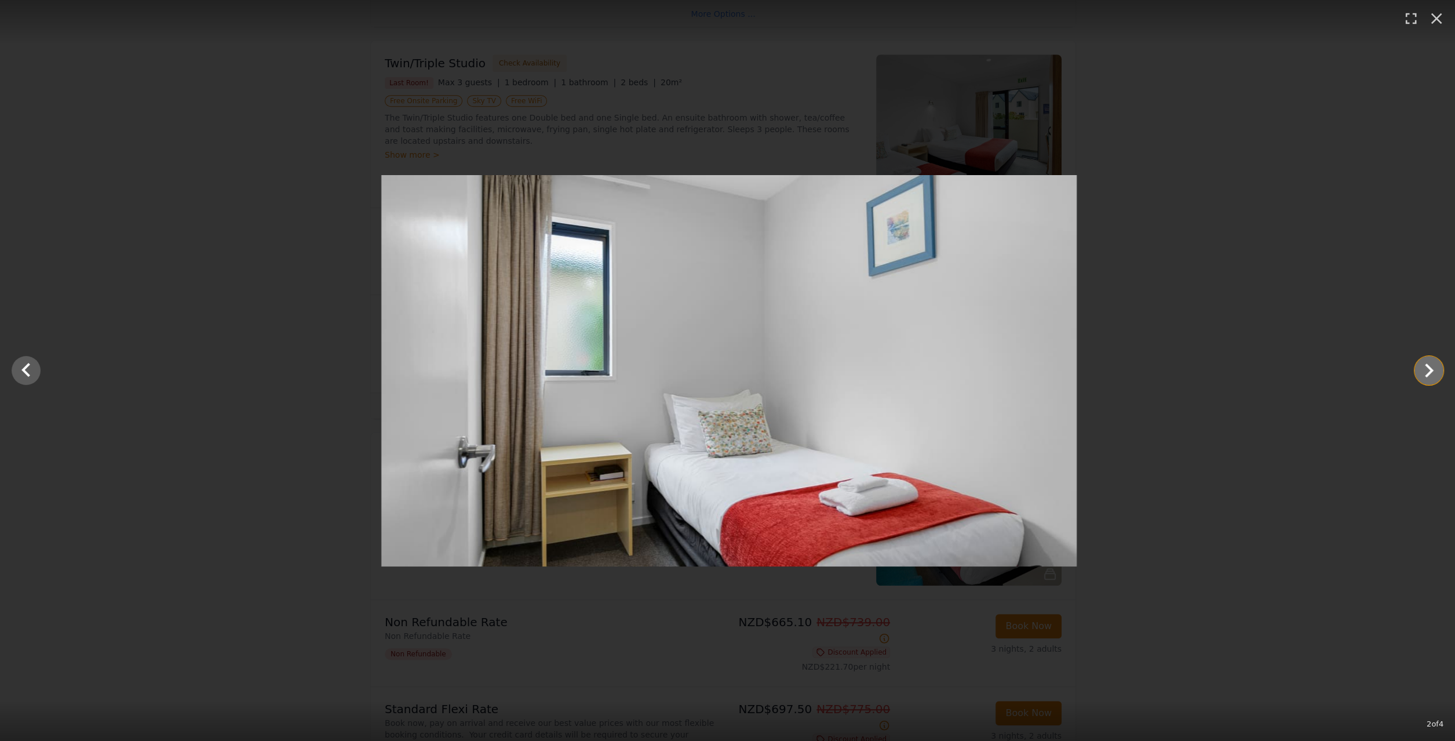
click at [1419, 365] on icon "Show slide 3 of 4" at bounding box center [1429, 370] width 28 height 28
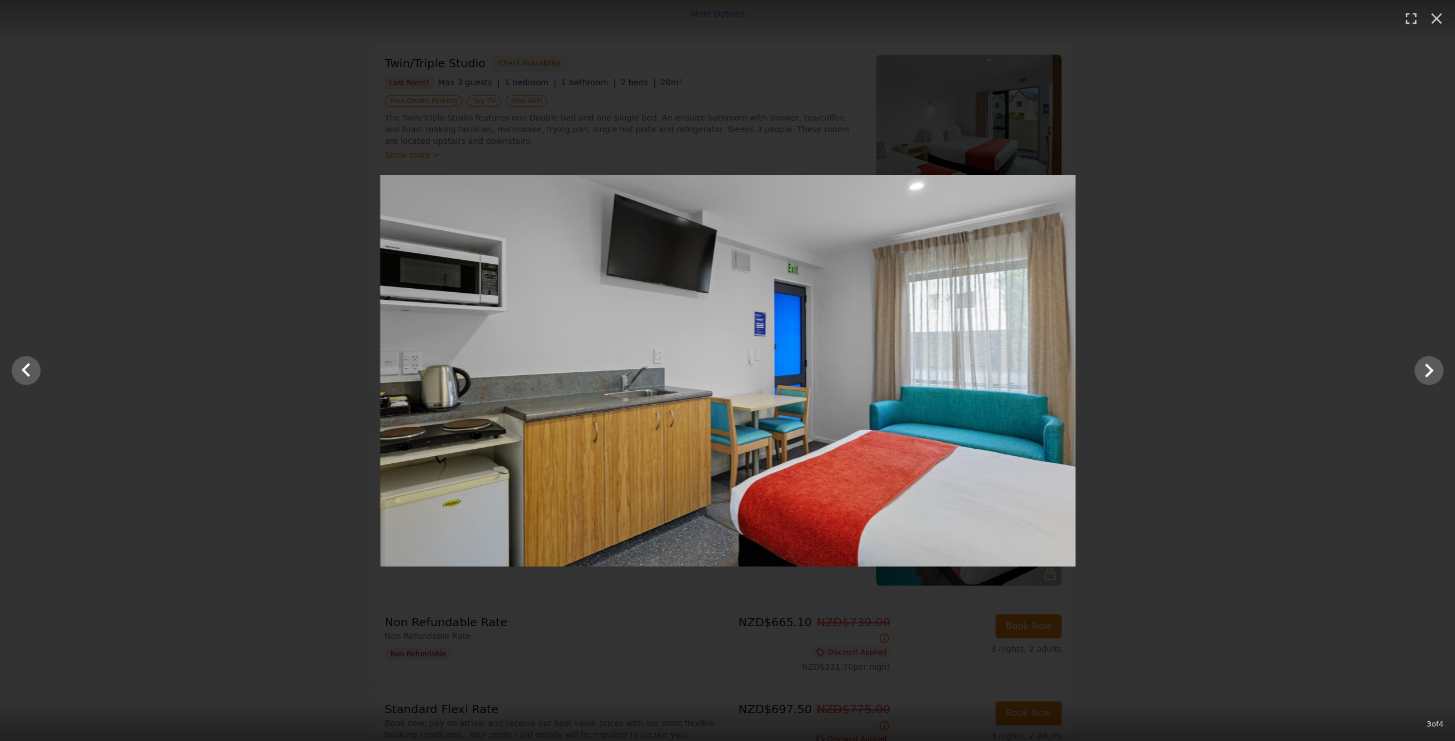
click at [1253, 358] on div at bounding box center [727, 370] width 1455 height 391
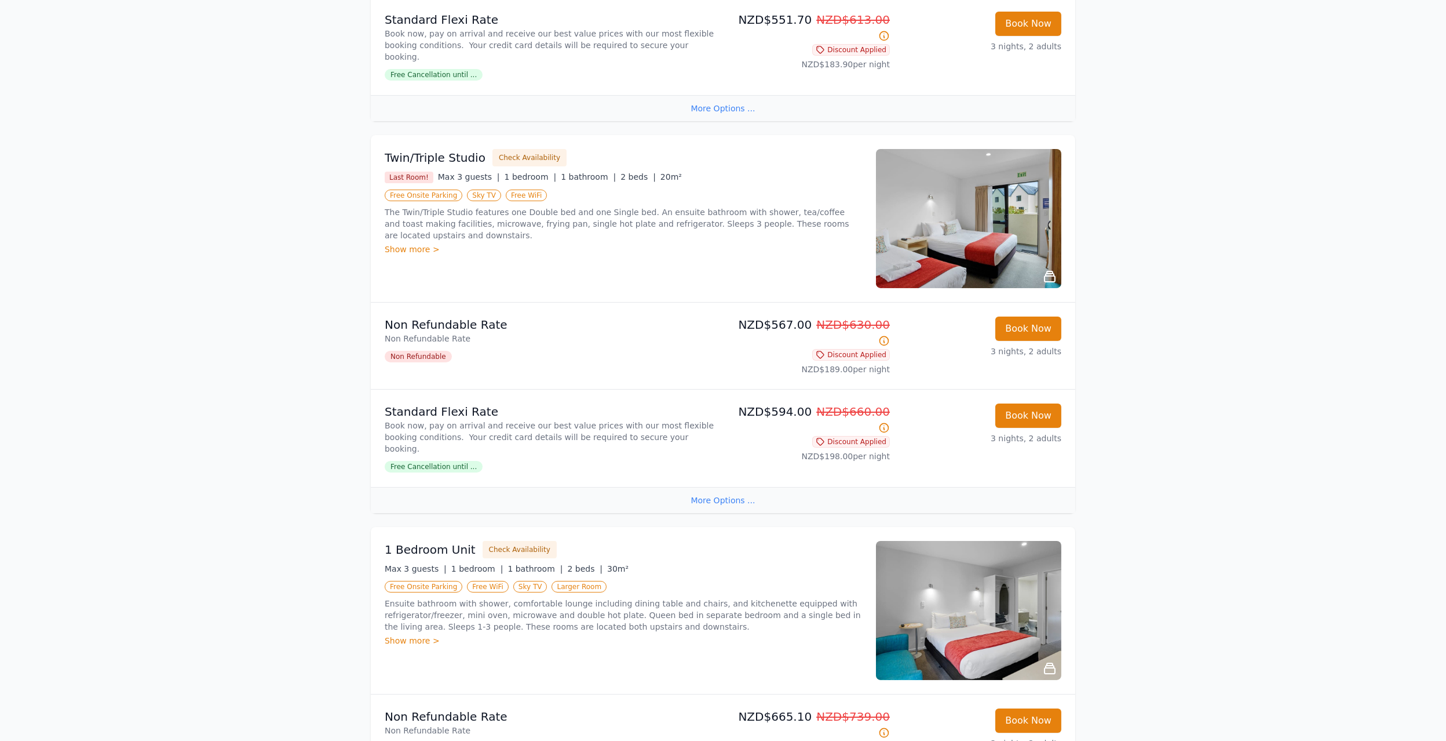
scroll to position [852, 0]
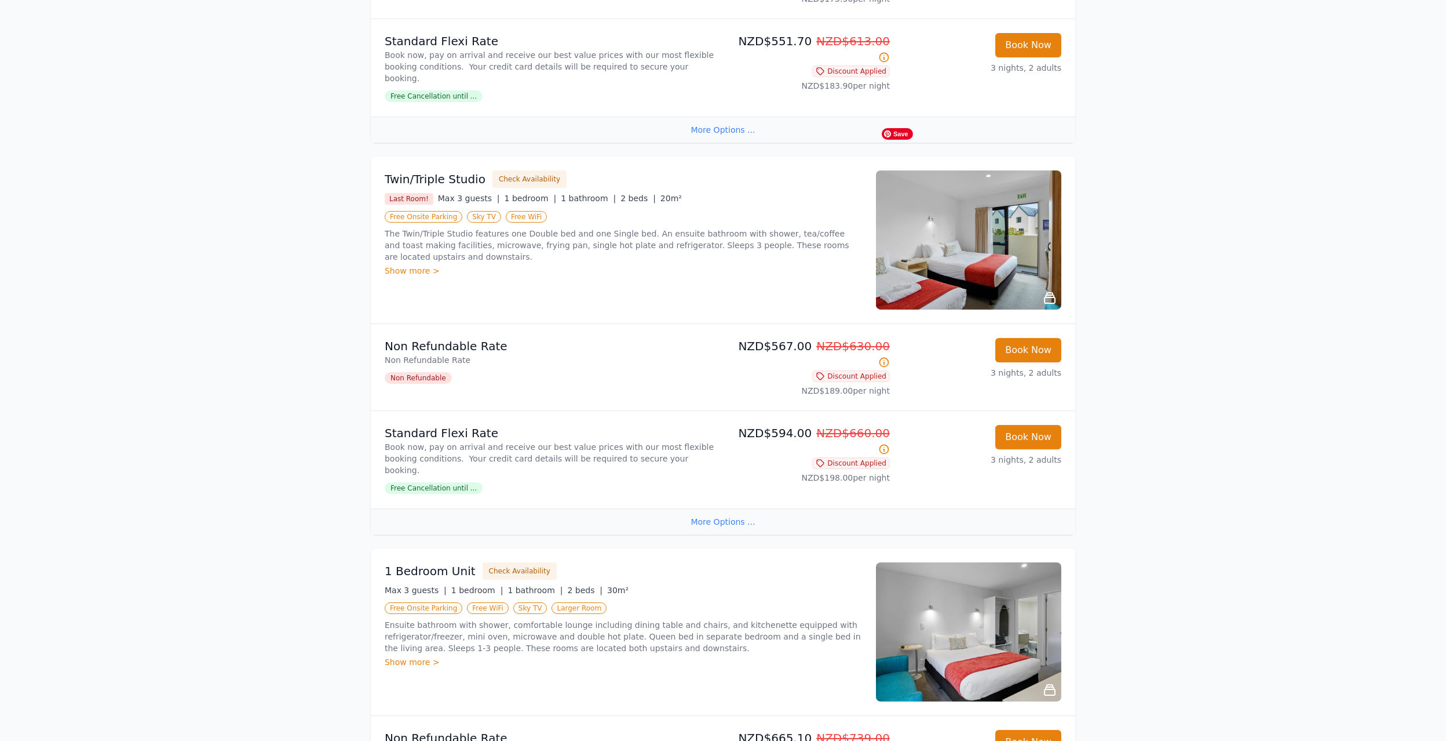
click at [1012, 246] on img at bounding box center [968, 239] width 185 height 139
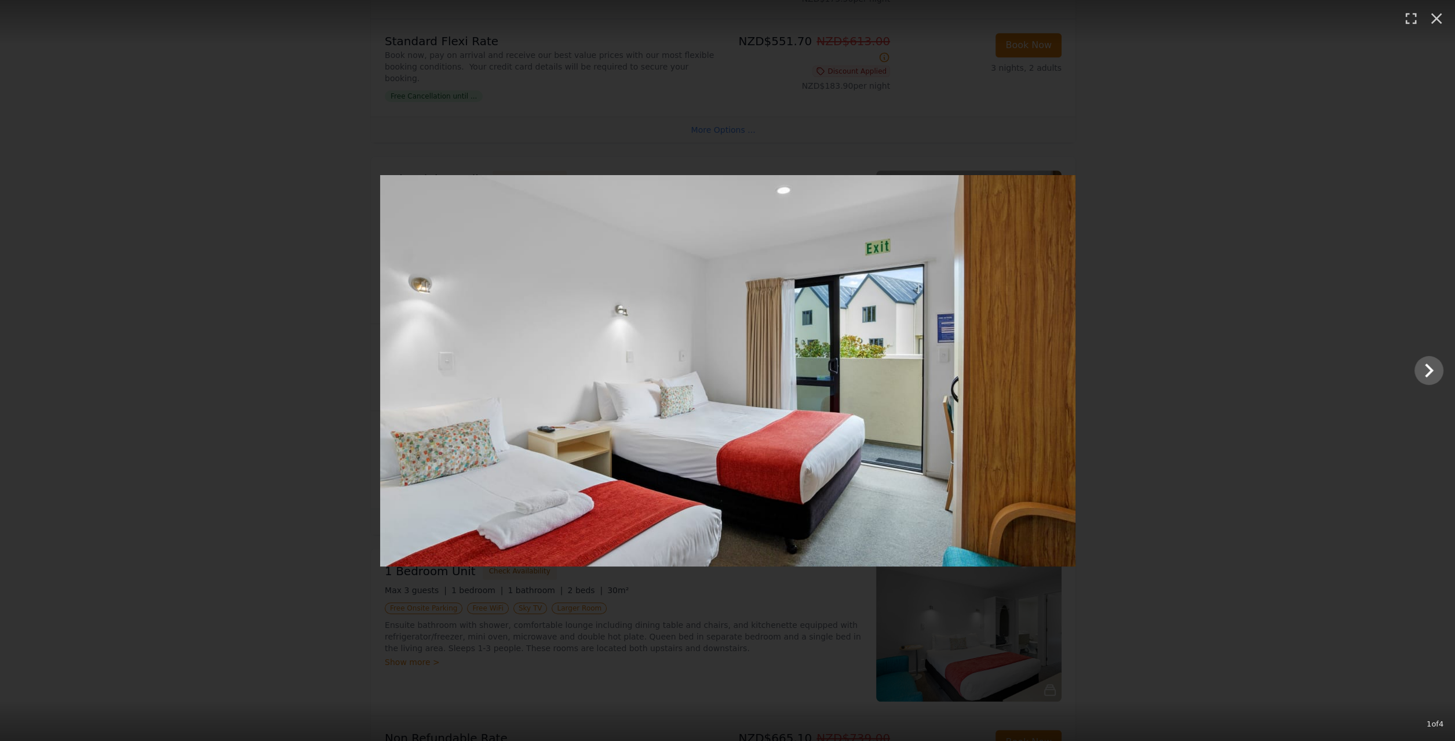
click at [1222, 307] on div at bounding box center [727, 370] width 1455 height 391
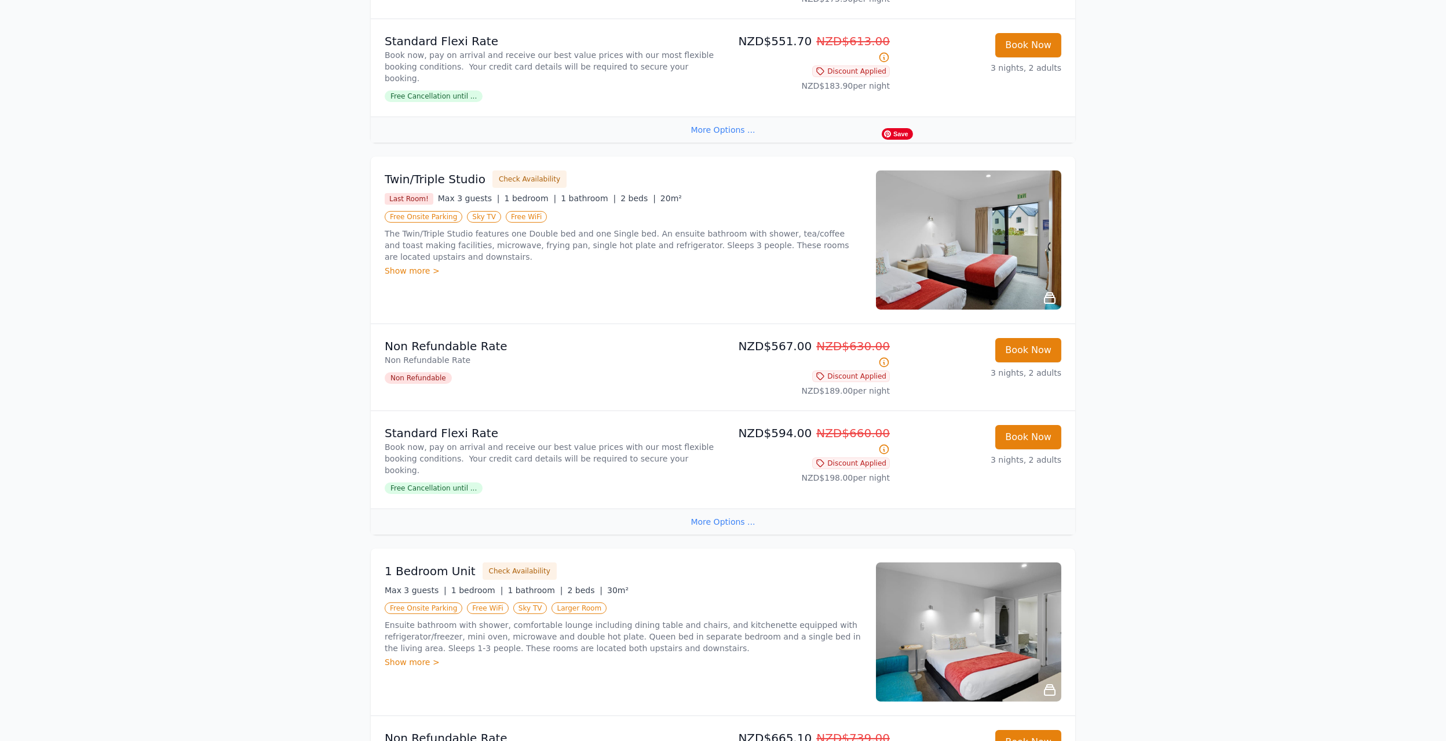
click at [1001, 258] on img at bounding box center [968, 239] width 185 height 139
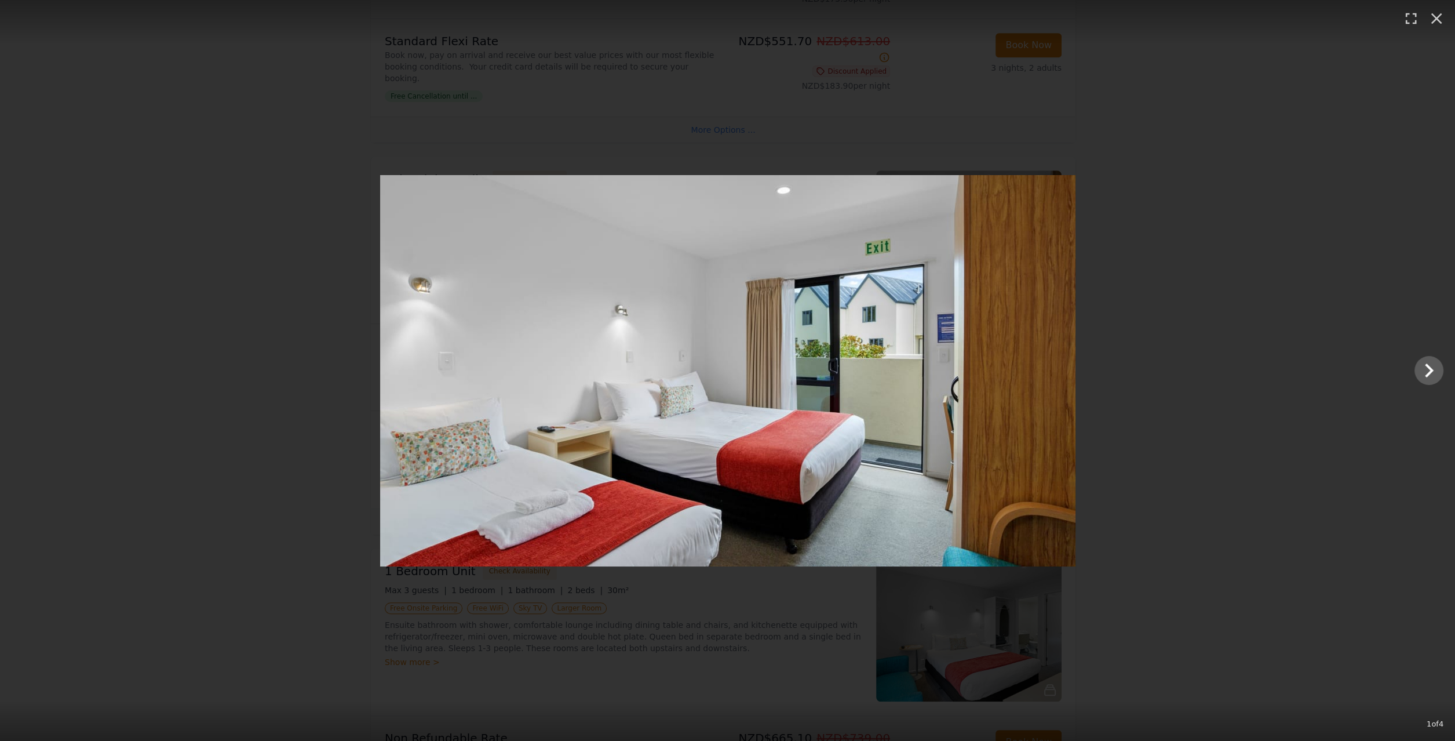
click at [1446, 374] on div at bounding box center [727, 370] width 1455 height 391
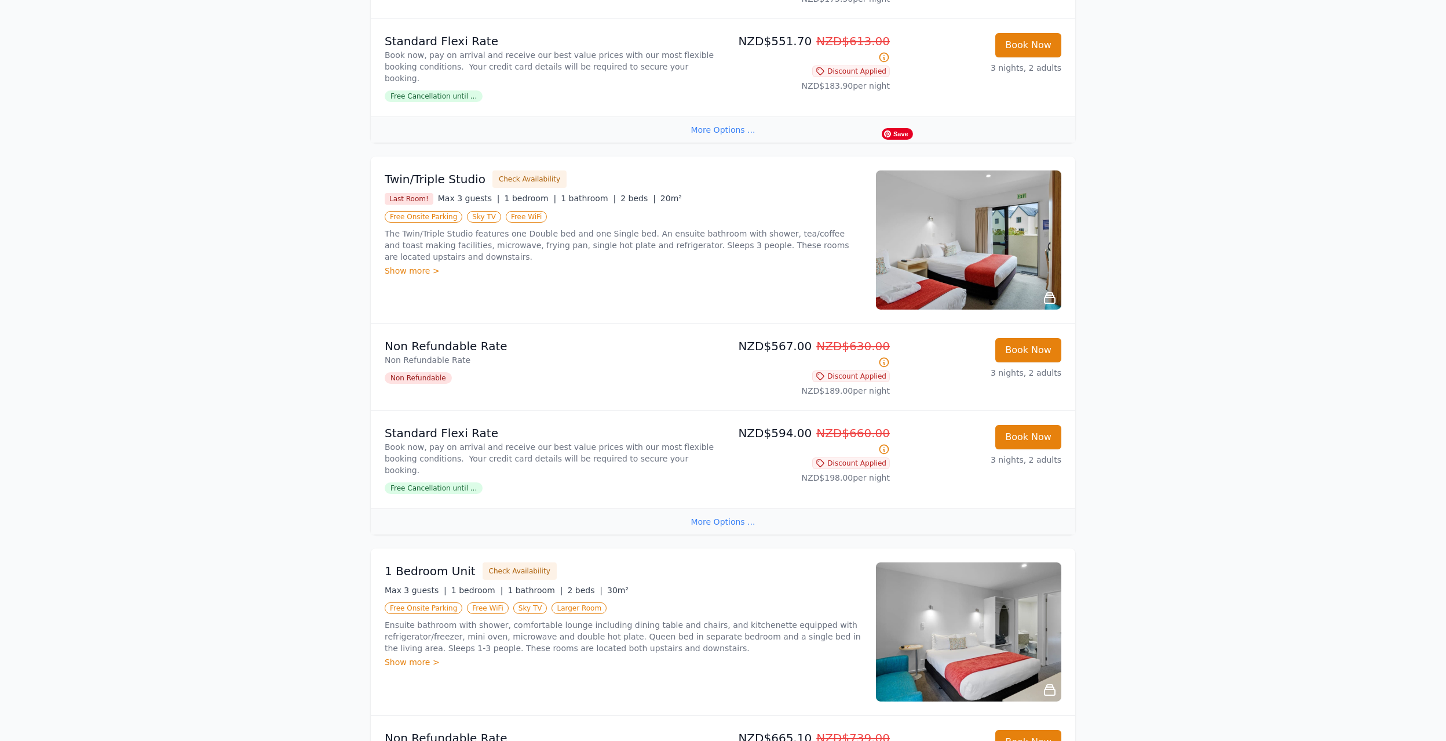
click at [996, 180] on img at bounding box center [968, 239] width 185 height 139
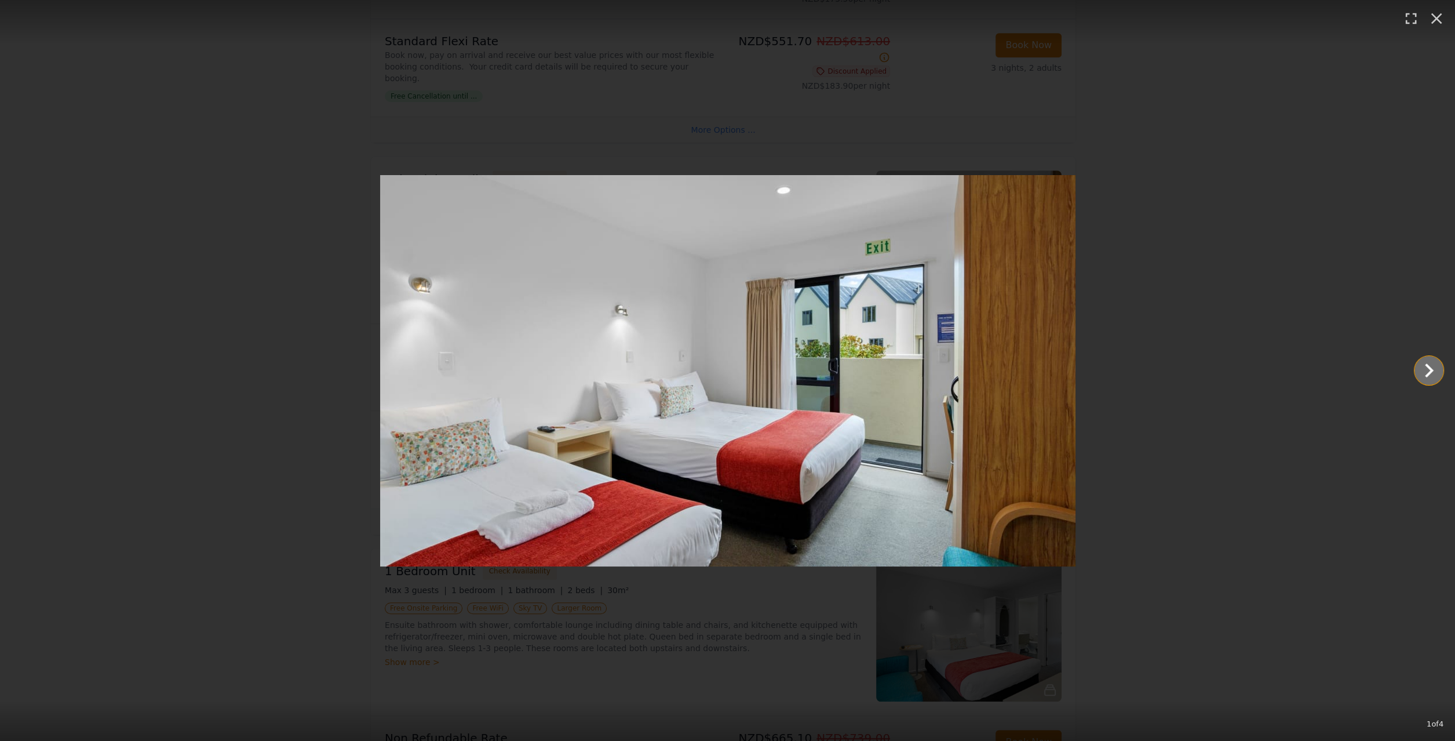
click at [1420, 374] on icon "Show slide 2 of 4" at bounding box center [1429, 370] width 28 height 28
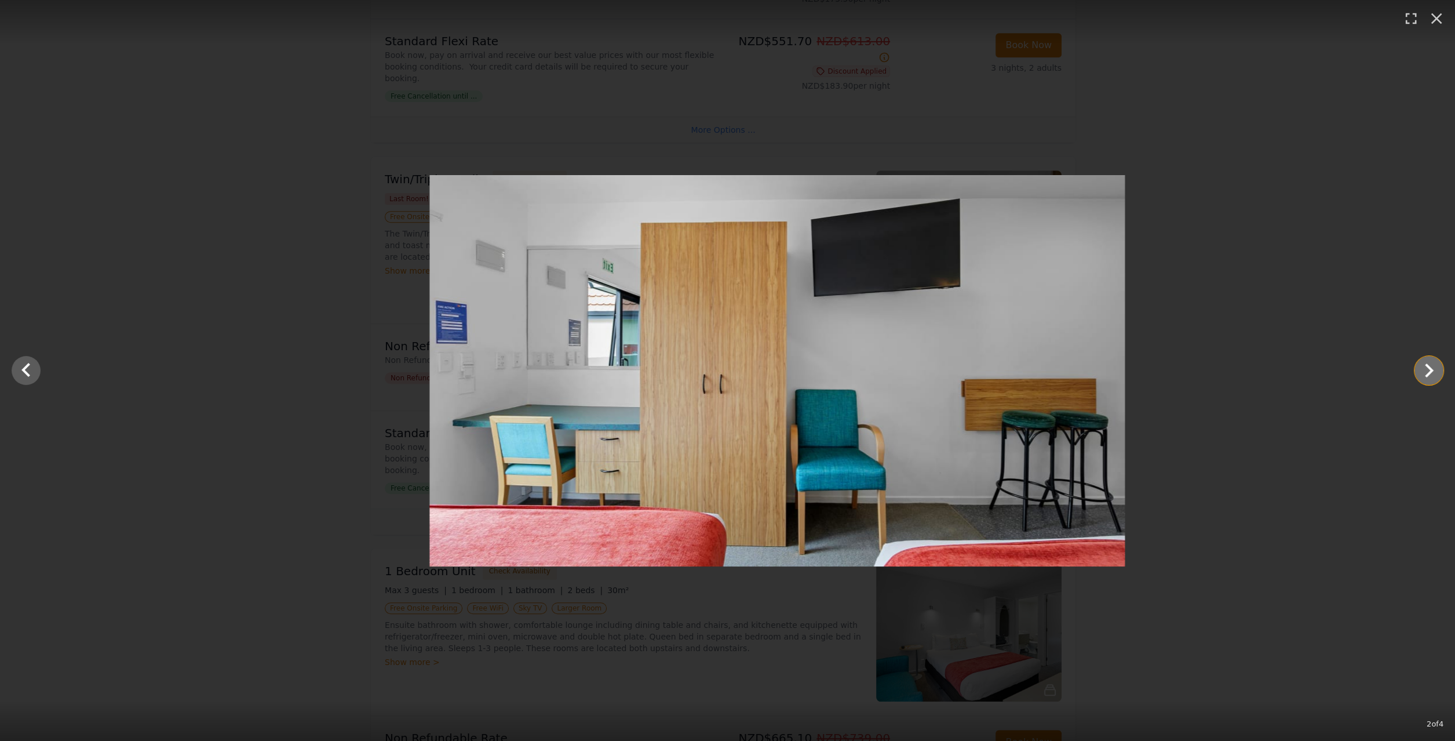
click at [1420, 374] on icon "Show slide 3 of 4" at bounding box center [1429, 370] width 28 height 28
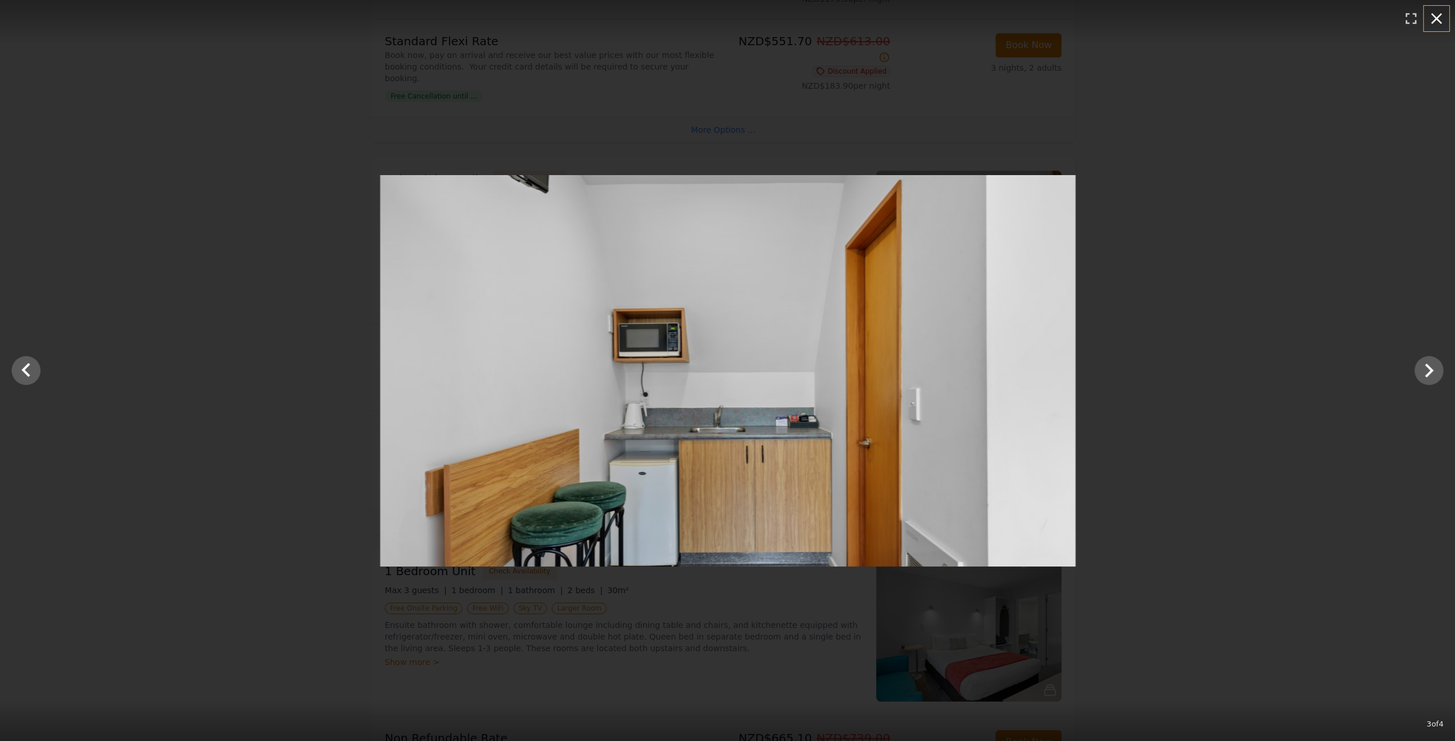
drag, startPoint x: 1434, startPoint y: 17, endPoint x: 1414, endPoint y: 31, distance: 24.0
click at [1434, 17] on icon "button" at bounding box center [1436, 18] width 19 height 19
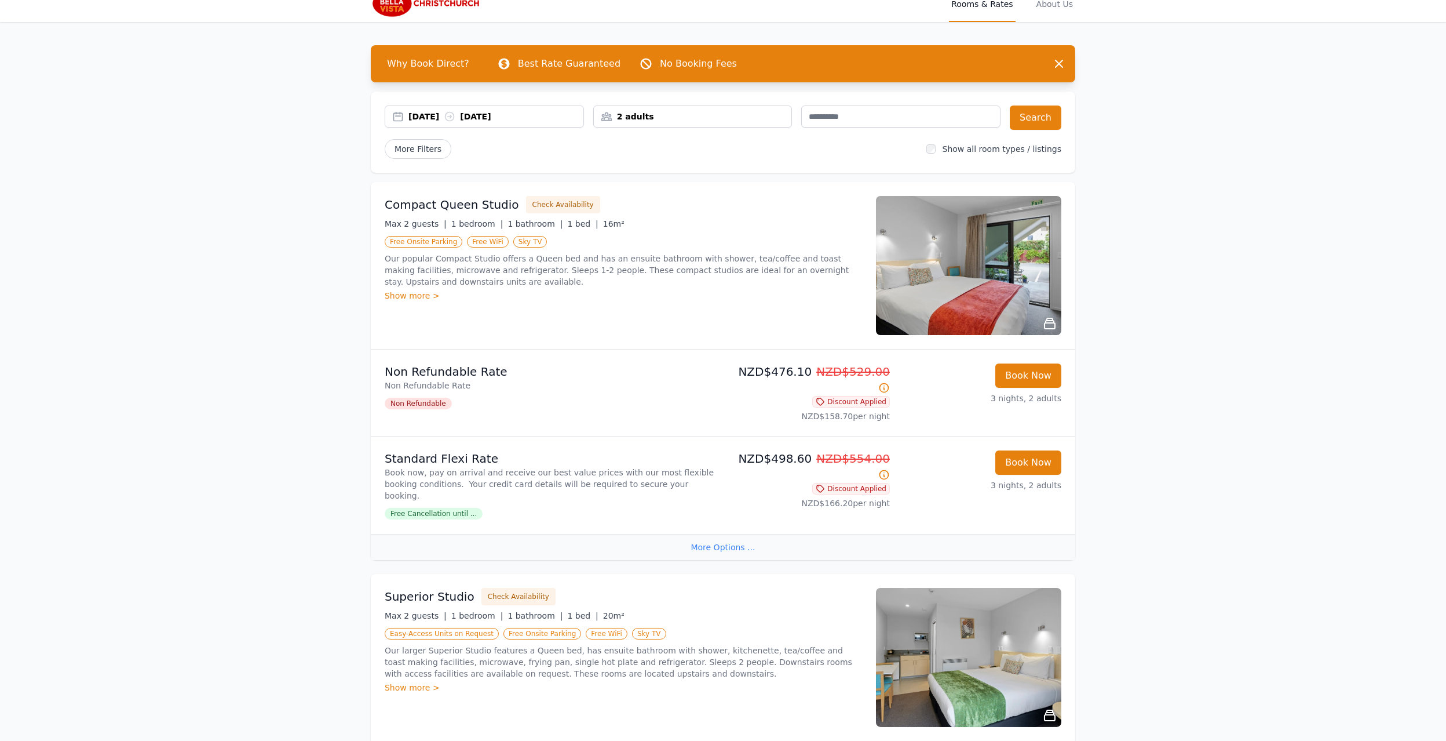
scroll to position [0, 0]
